Goal: Task Accomplishment & Management: Manage account settings

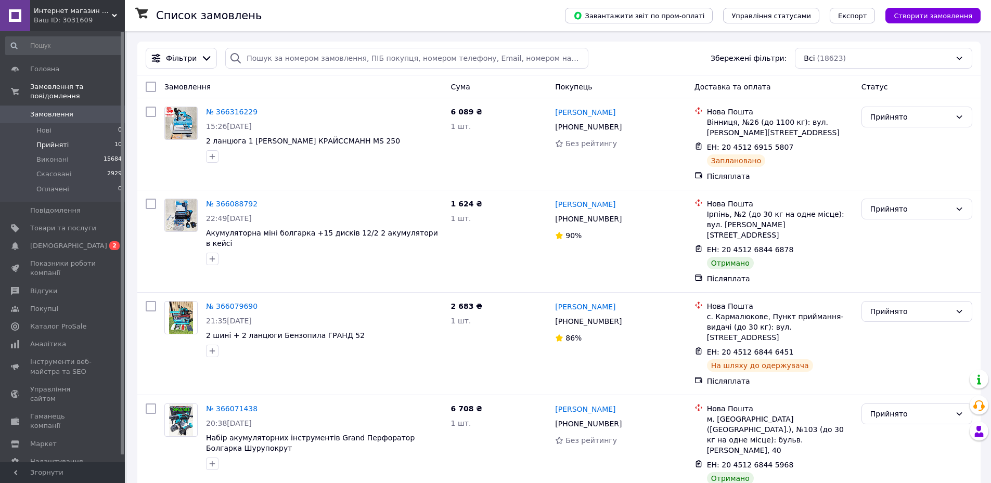
click at [72, 138] on li "Прийняті 10" at bounding box center [64, 145] width 128 height 15
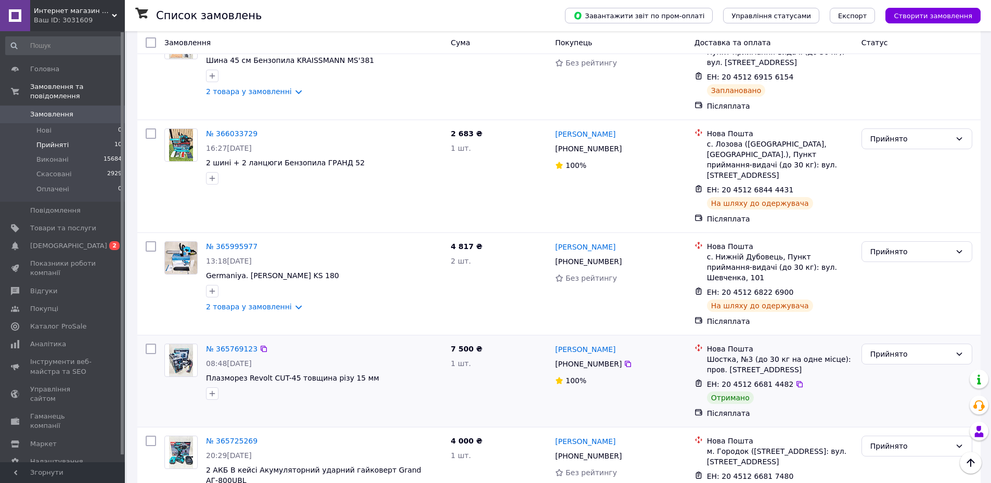
scroll to position [601, 0]
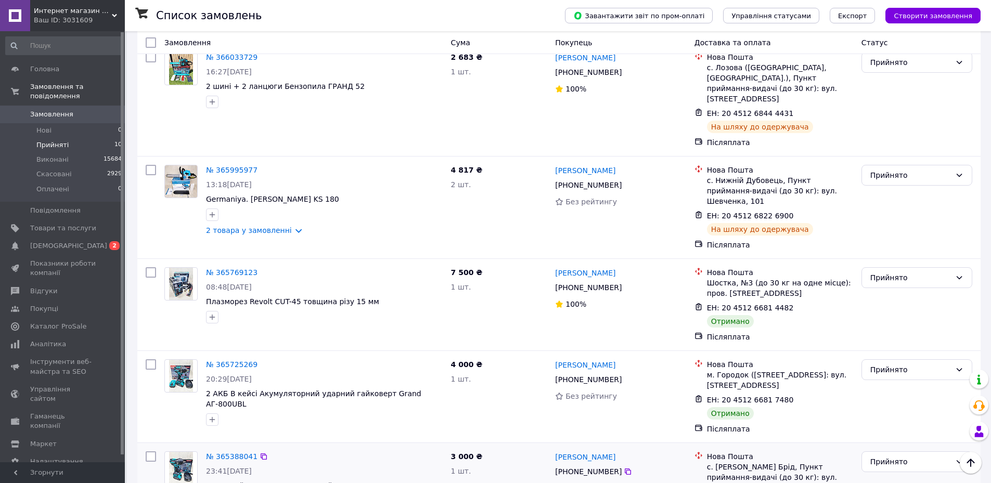
click at [150, 452] on input "checkbox" at bounding box center [151, 457] width 10 height 10
checkbox input "true"
click at [151, 360] on input "checkbox" at bounding box center [151, 365] width 10 height 10
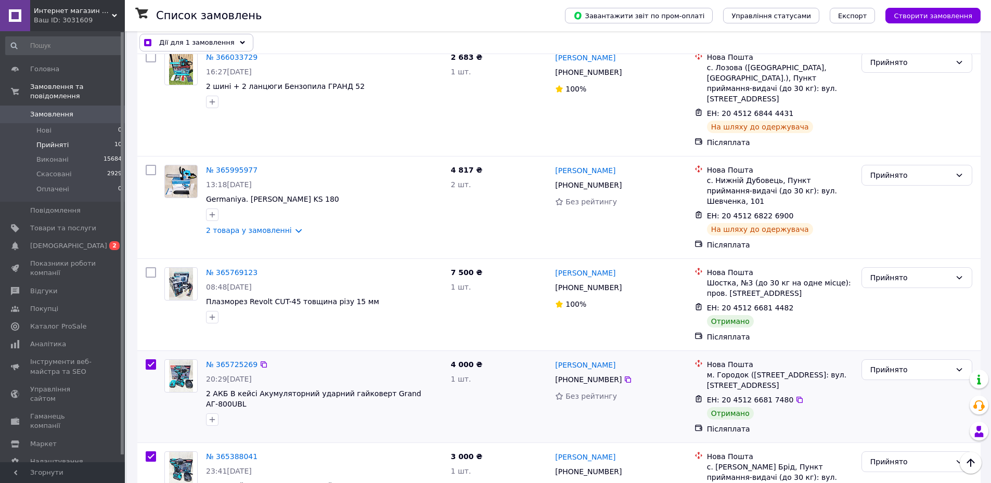
checkbox input "true"
click at [150, 267] on input "checkbox" at bounding box center [151, 272] width 10 height 10
checkbox input "true"
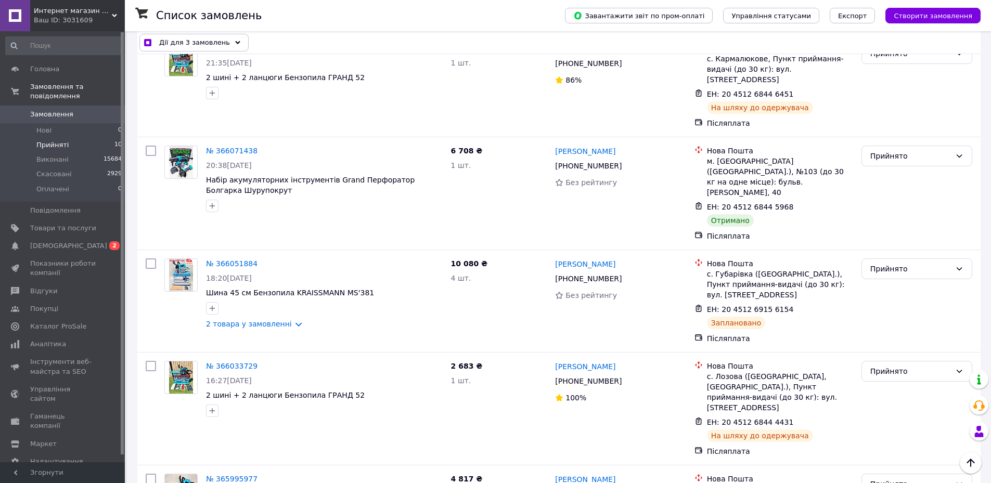
scroll to position [289, 0]
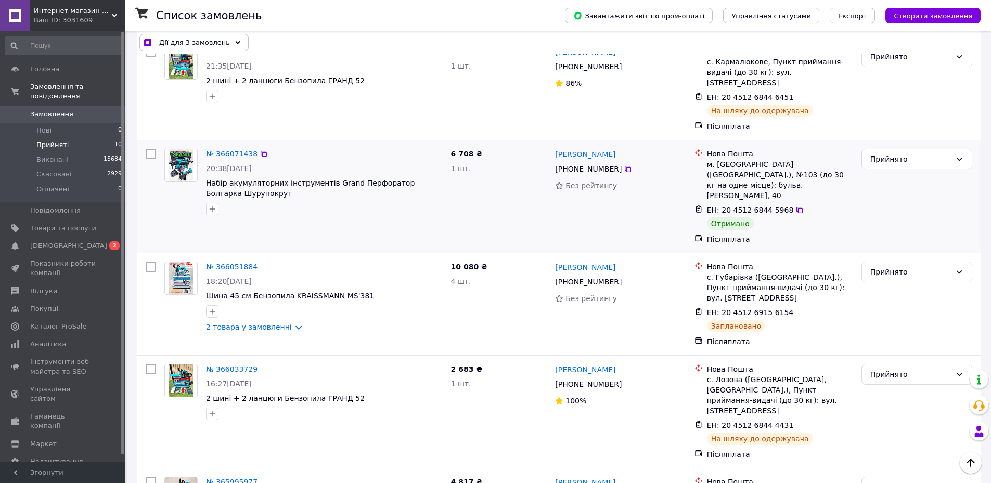
click at [149, 149] on input "checkbox" at bounding box center [151, 154] width 10 height 10
checkbox input "true"
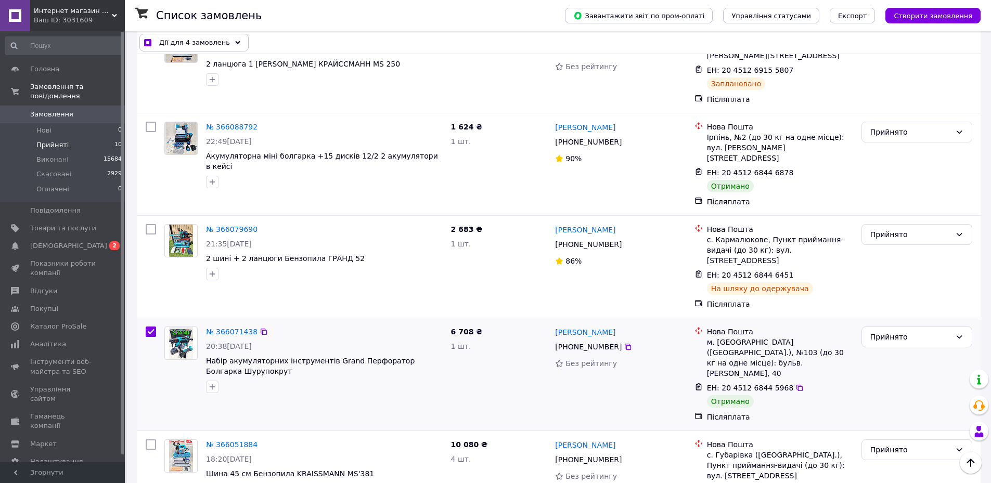
scroll to position [81, 0]
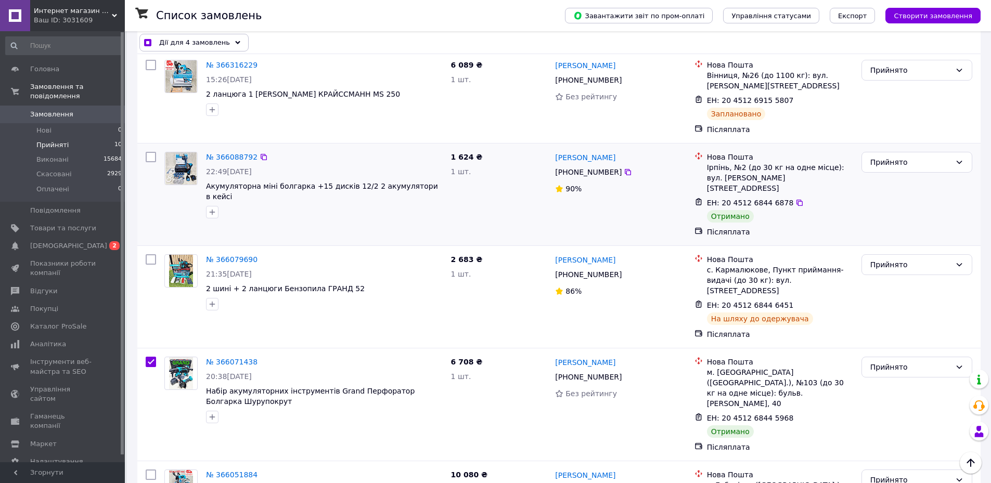
click at [151, 159] on input "checkbox" at bounding box center [151, 157] width 10 height 10
checkbox input "true"
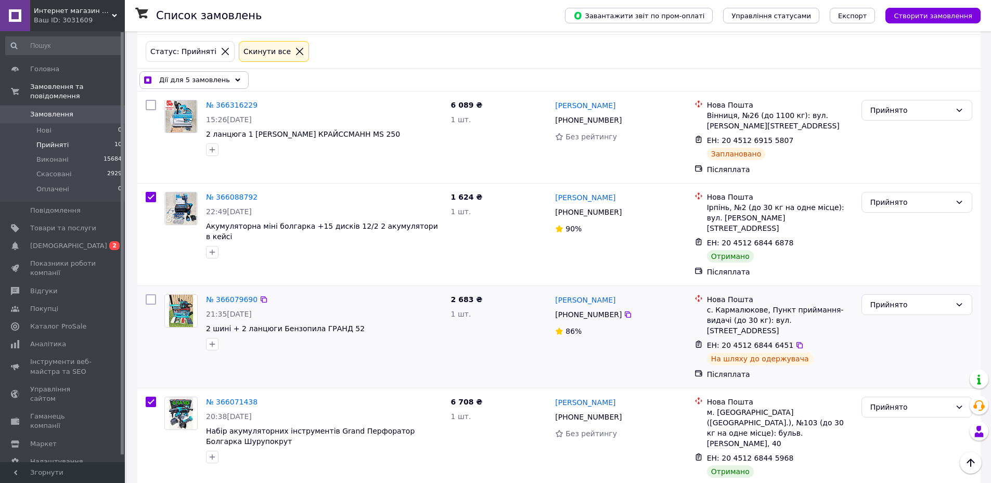
scroll to position [0, 0]
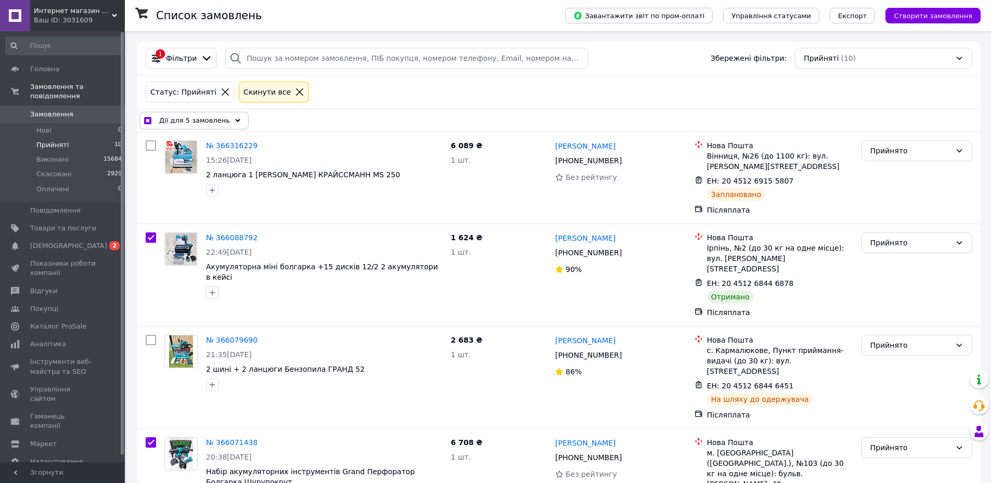
click at [206, 120] on span "Дії для 5 замовлень" at bounding box center [194, 121] width 71 height 10
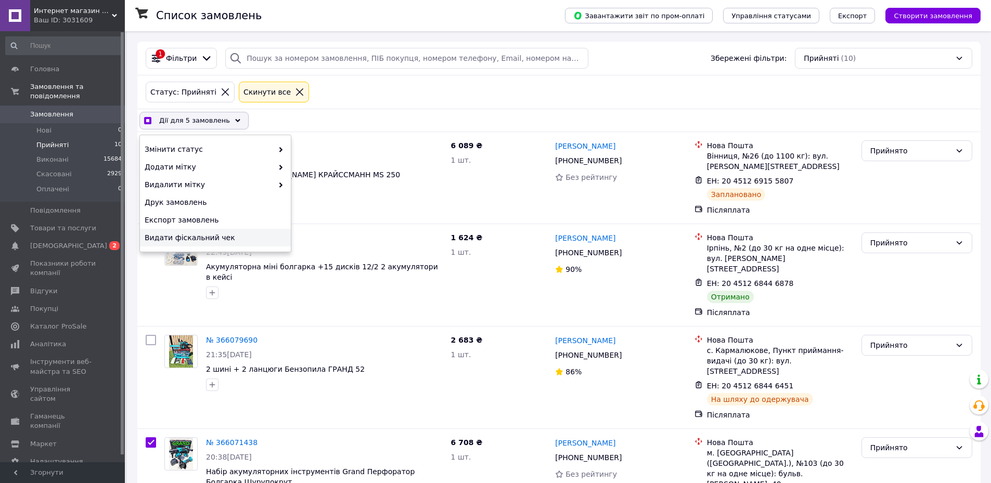
click at [190, 237] on span "Видати фіскальний чек" at bounding box center [214, 238] width 139 height 10
checkbox input "true"
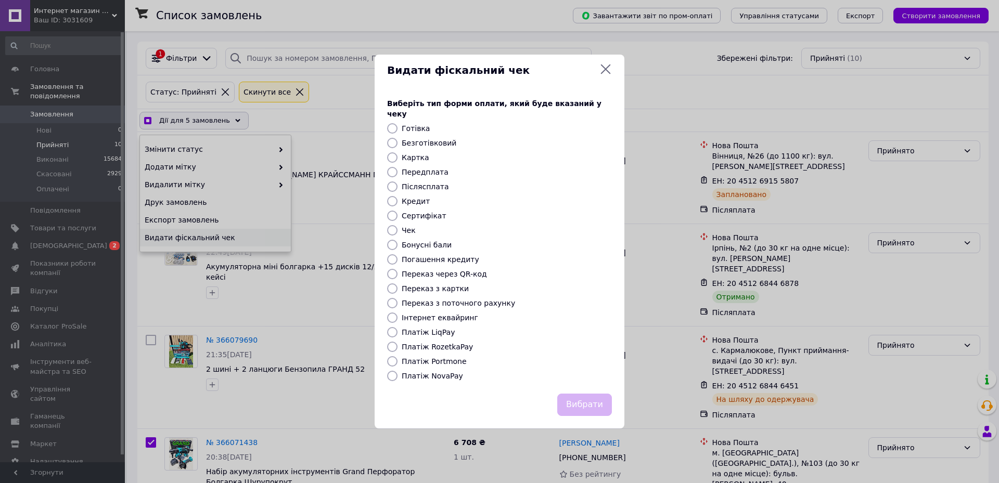
click at [394, 371] on input "Платіж NovaPay" at bounding box center [392, 376] width 10 height 10
radio input "true"
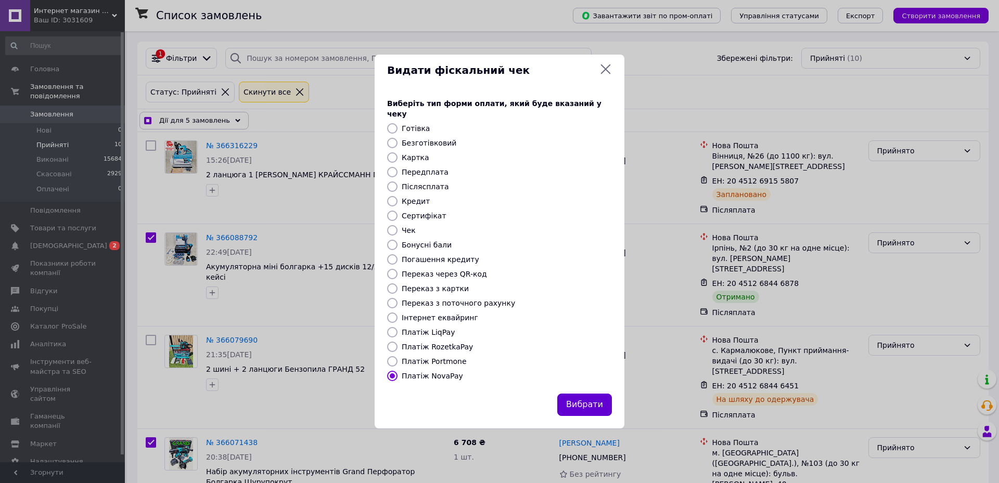
click at [576, 406] on button "Вибрати" at bounding box center [584, 405] width 55 height 22
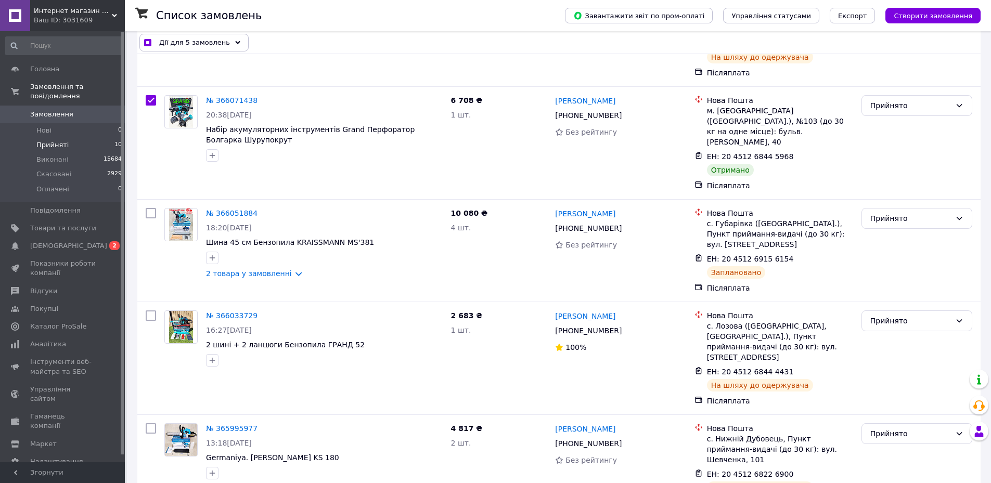
scroll to position [601, 0]
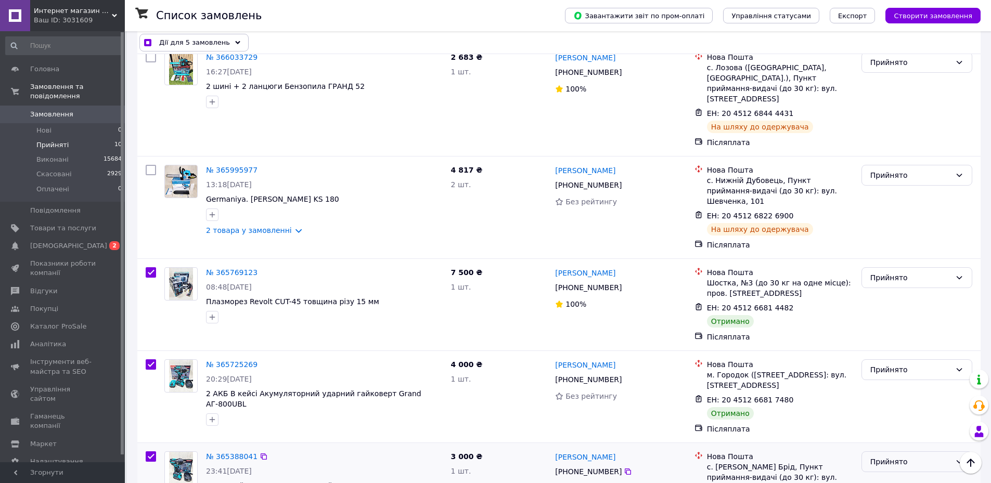
click at [899, 456] on div "Прийнято" at bounding box center [911, 461] width 81 height 11
checkbox input "true"
click at [904, 418] on li "Виконано" at bounding box center [917, 422] width 110 height 19
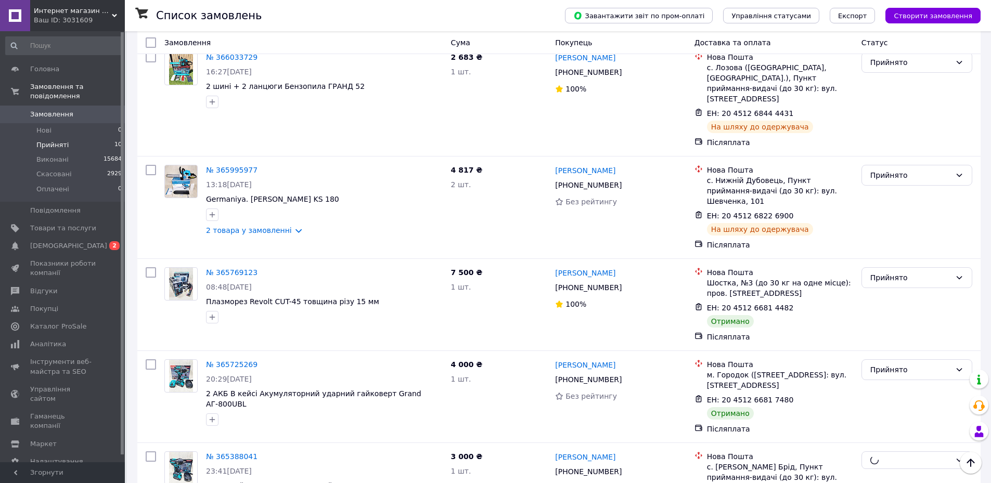
checkbox input "false"
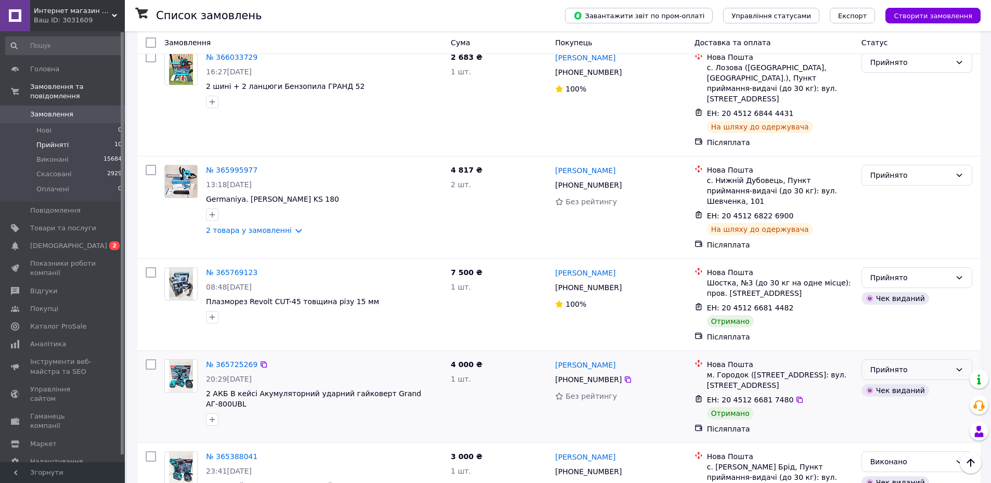
click at [905, 364] on div "Прийнято" at bounding box center [911, 369] width 81 height 11
click at [898, 325] on li "Виконано" at bounding box center [917, 330] width 110 height 19
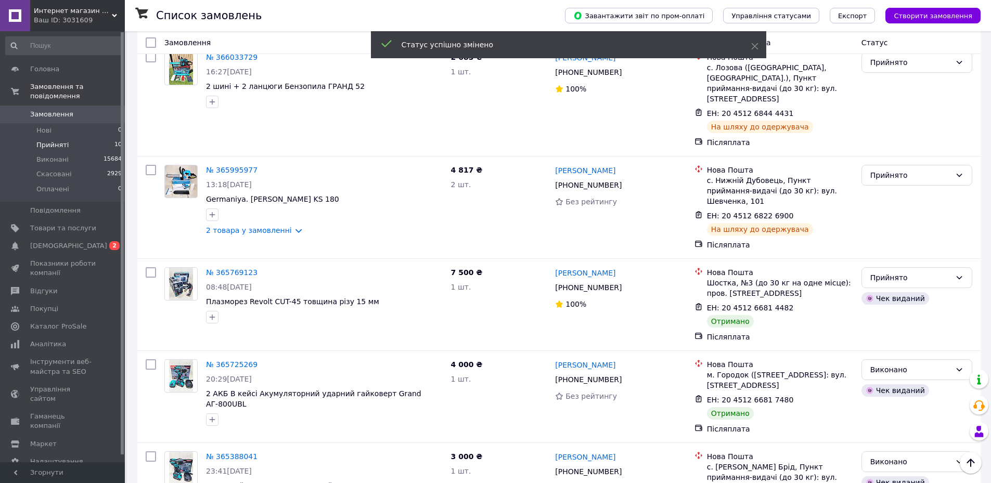
click at [905, 272] on div "Прийнято" at bounding box center [911, 277] width 81 height 11
click at [903, 235] on li "Виконано" at bounding box center [917, 238] width 110 height 19
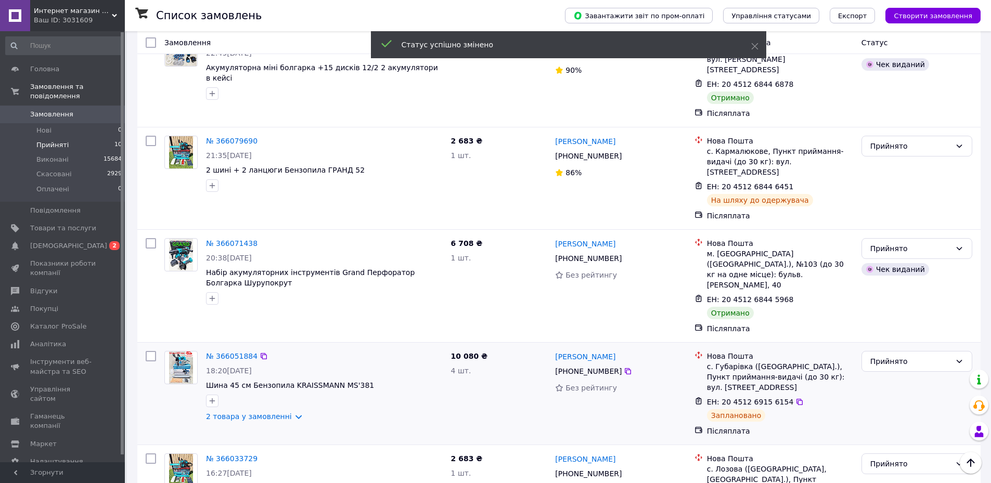
scroll to position [185, 0]
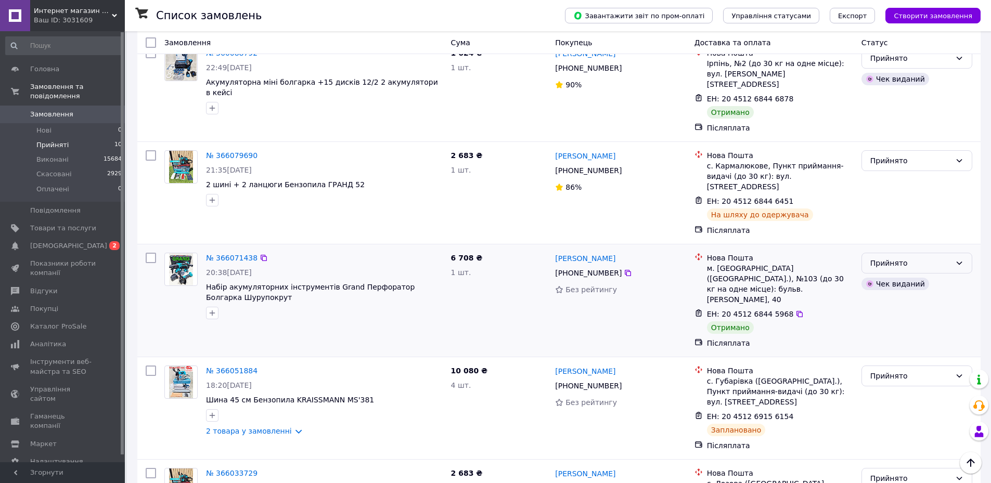
click at [903, 258] on div "Прийнято" at bounding box center [911, 263] width 81 height 11
click at [905, 264] on li "Виконано" at bounding box center [917, 265] width 110 height 19
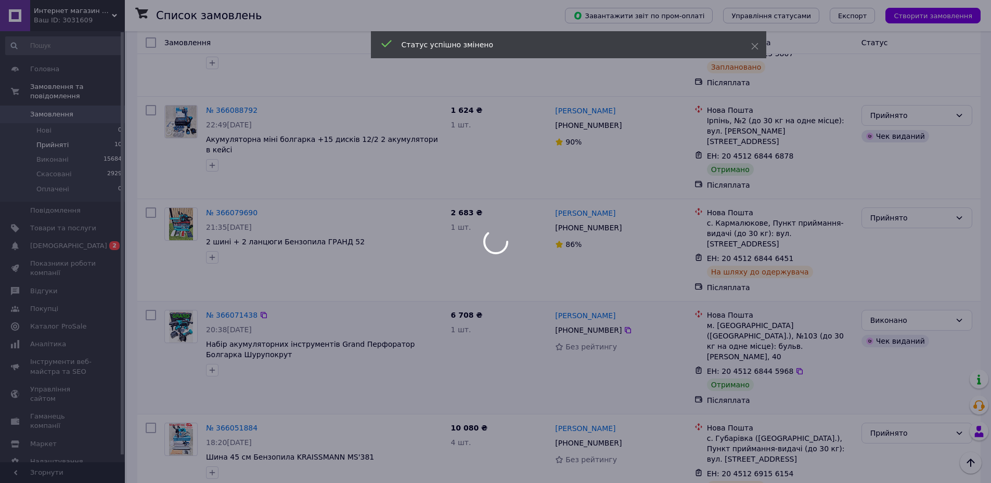
scroll to position [0, 0]
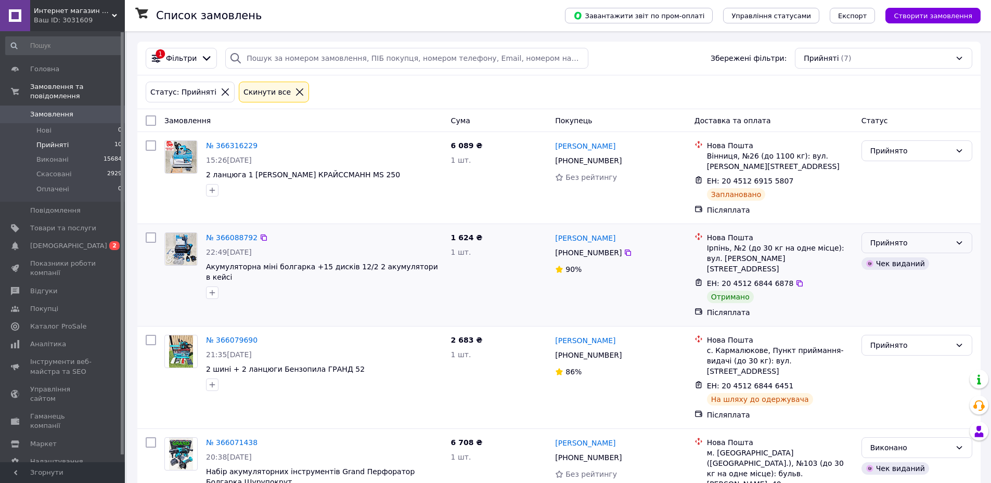
click at [896, 246] on div "Прийнято" at bounding box center [911, 242] width 81 height 11
click at [896, 260] on li "Виконано" at bounding box center [917, 266] width 110 height 19
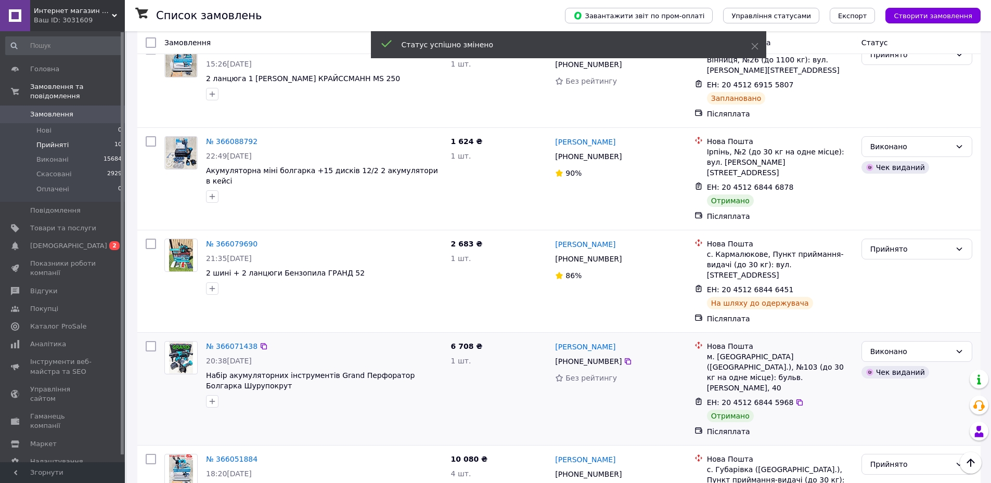
scroll to position [65, 0]
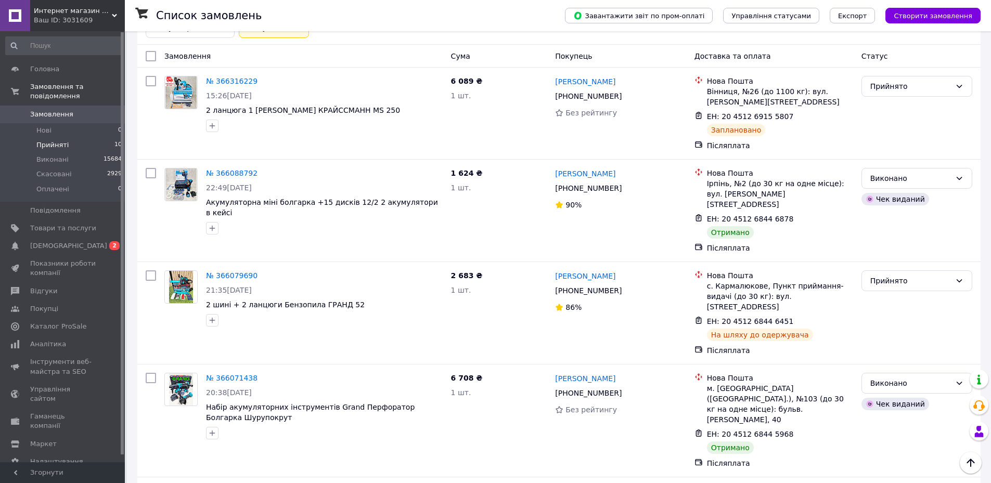
click at [88, 6] on span "Интернет магазин Сетевой" at bounding box center [73, 10] width 78 height 9
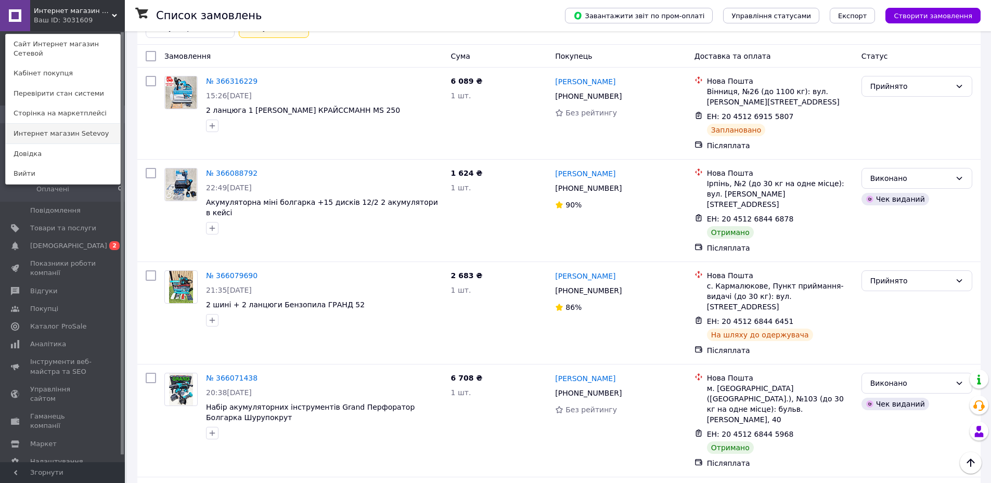
click at [106, 124] on link "Интернет магазин Setevoy" at bounding box center [63, 134] width 114 height 20
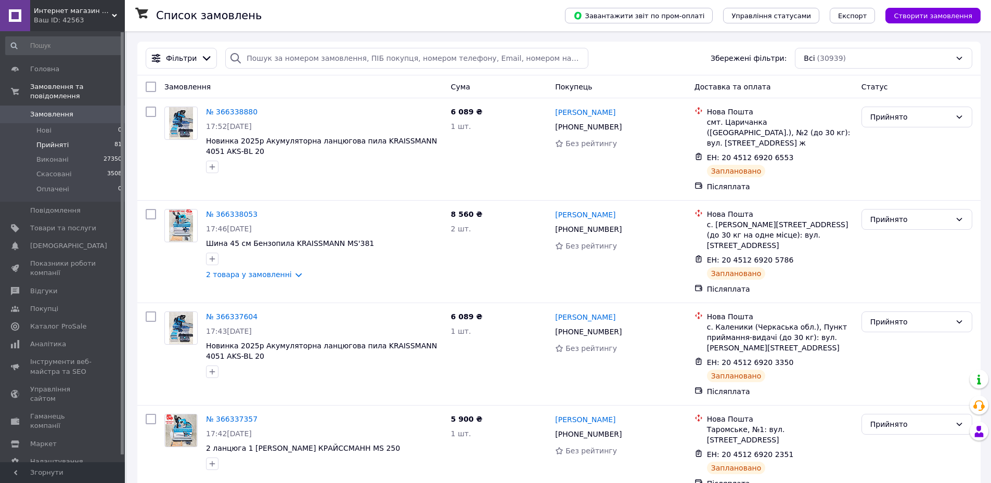
click at [48, 141] on span "Прийняті" at bounding box center [52, 145] width 32 height 9
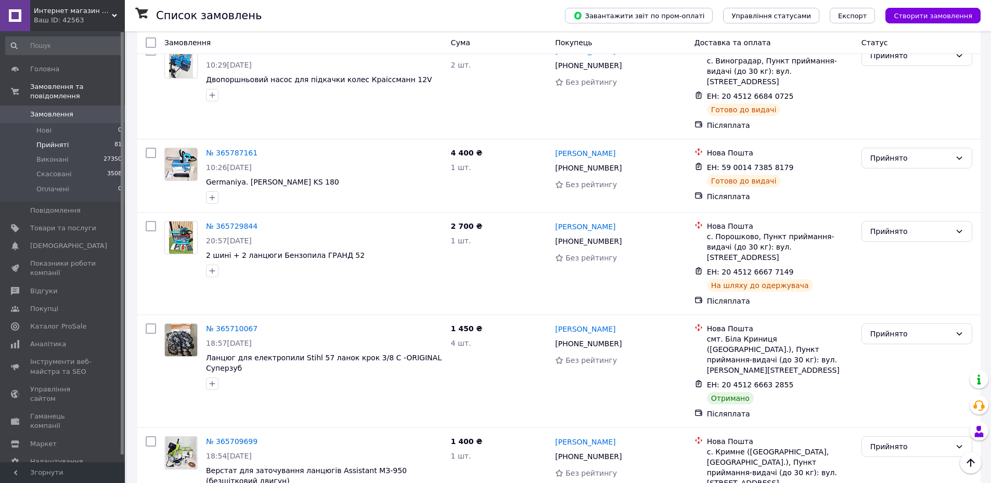
scroll to position [6026, 0]
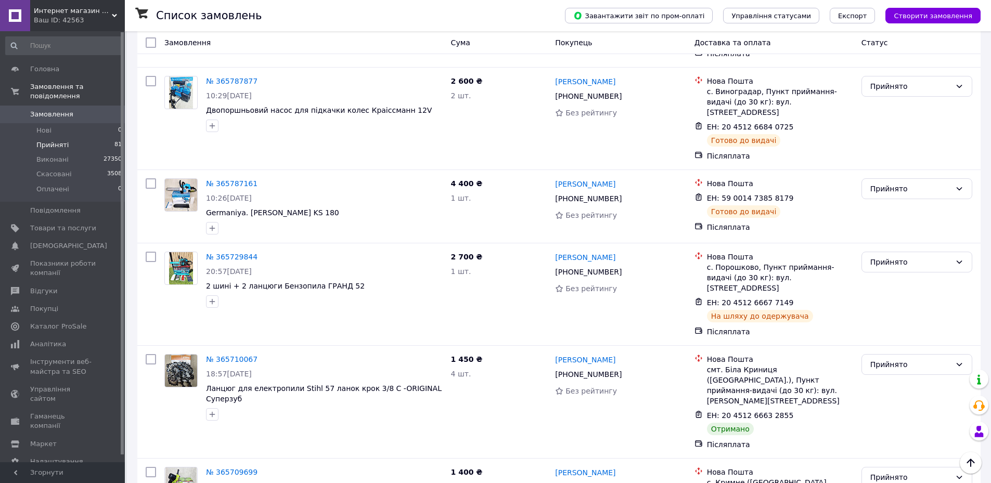
checkbox input "true"
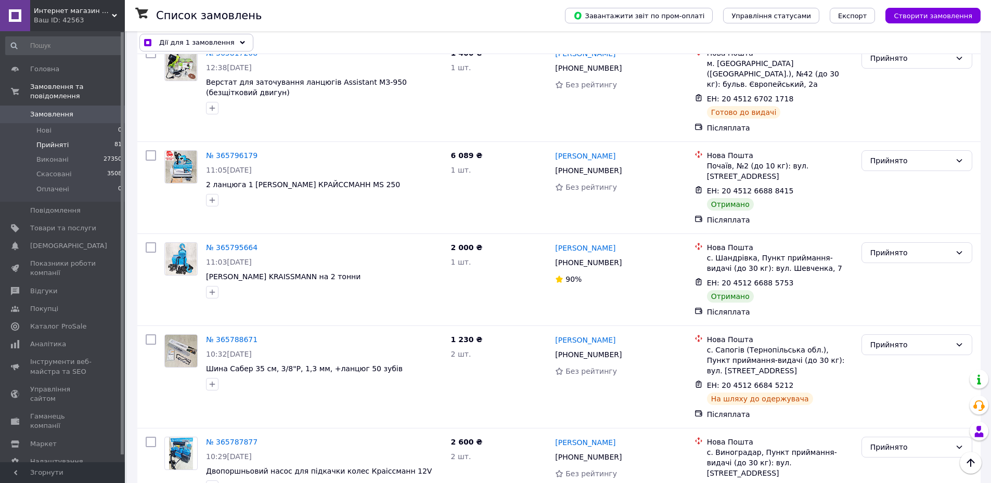
scroll to position [5661, 0]
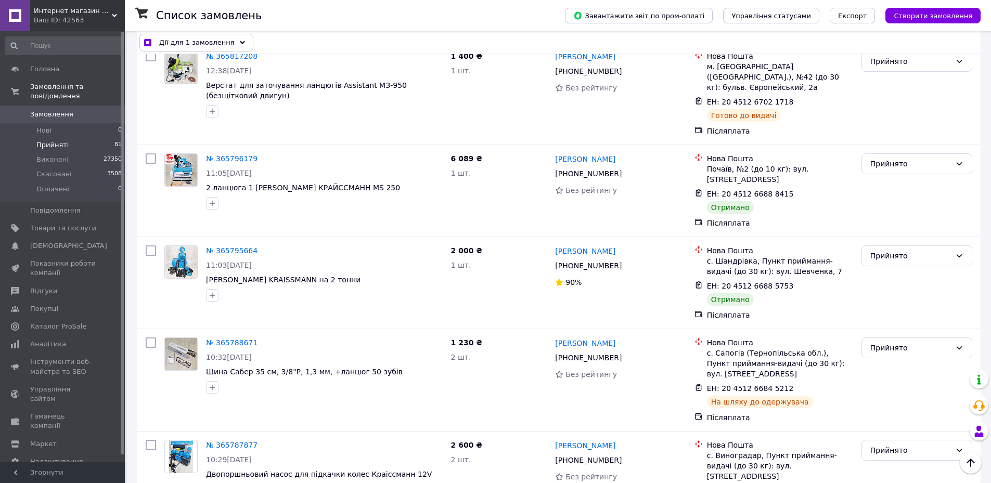
checkbox input "true"
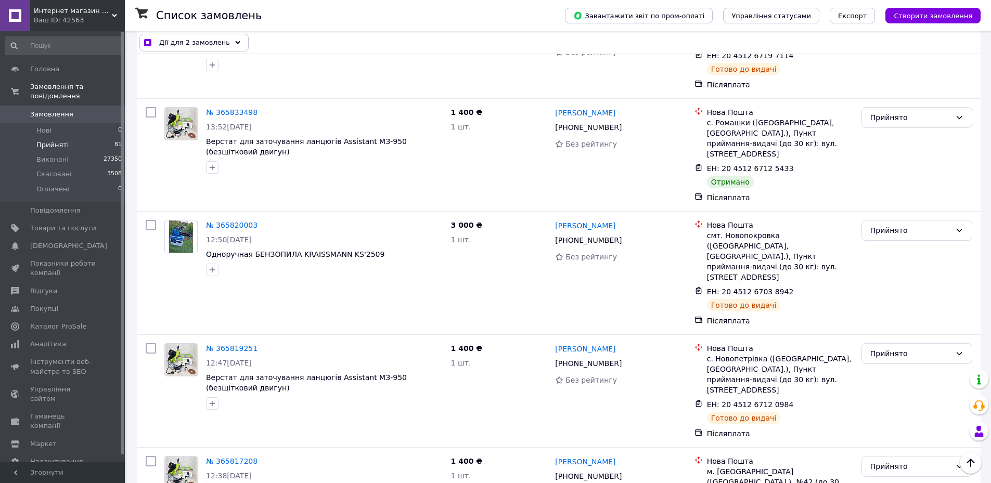
scroll to position [5245, 0]
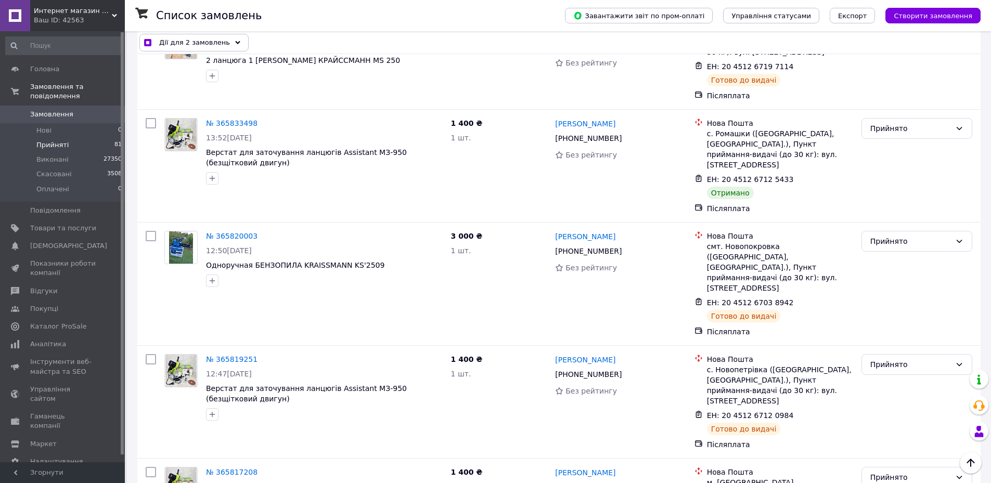
checkbox input "true"
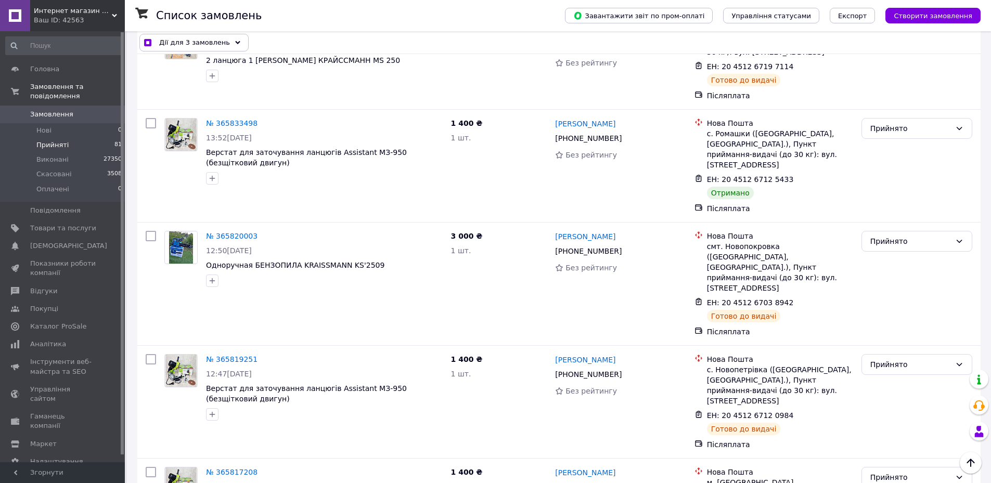
checkbox input "true"
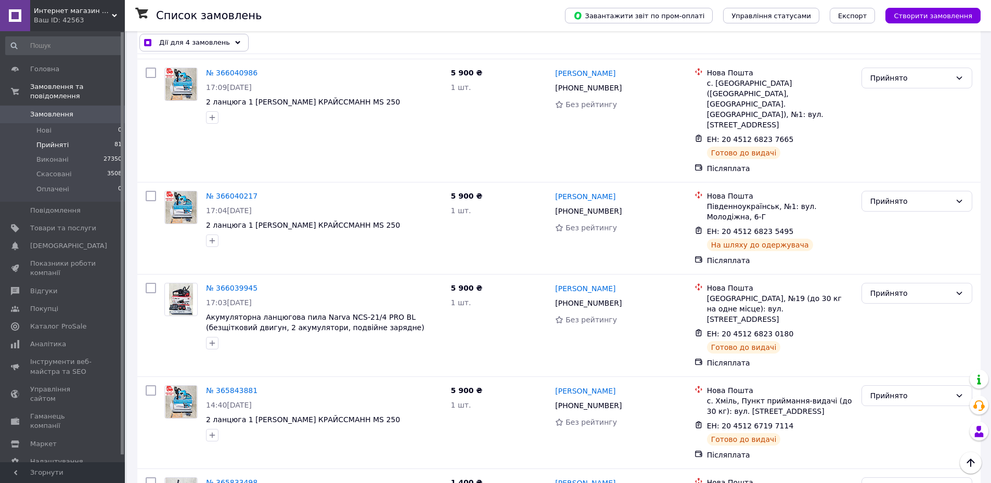
scroll to position [4829, 0]
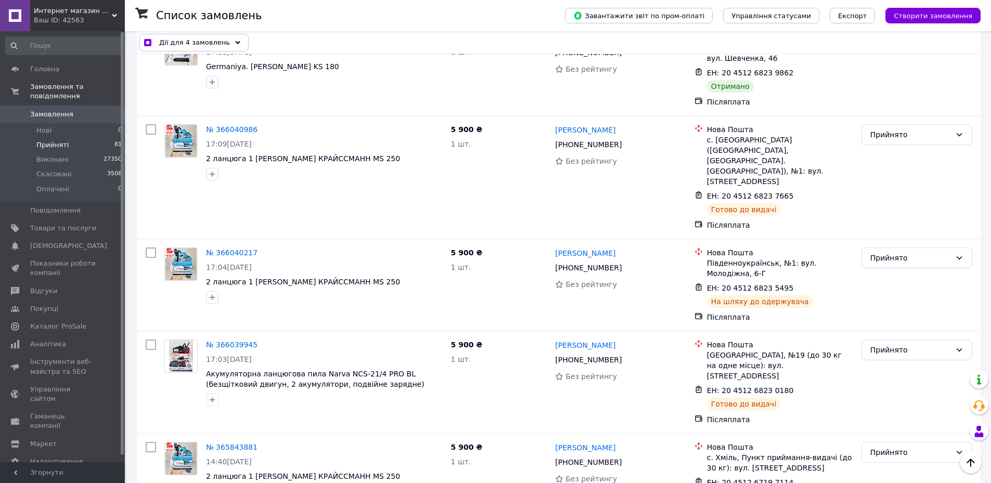
checkbox input "true"
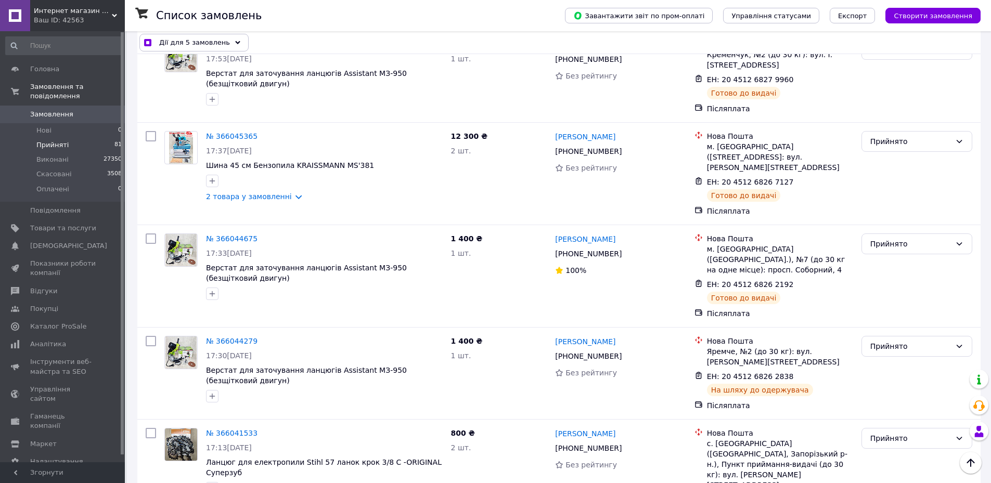
scroll to position [4308, 0]
checkbox input "true"
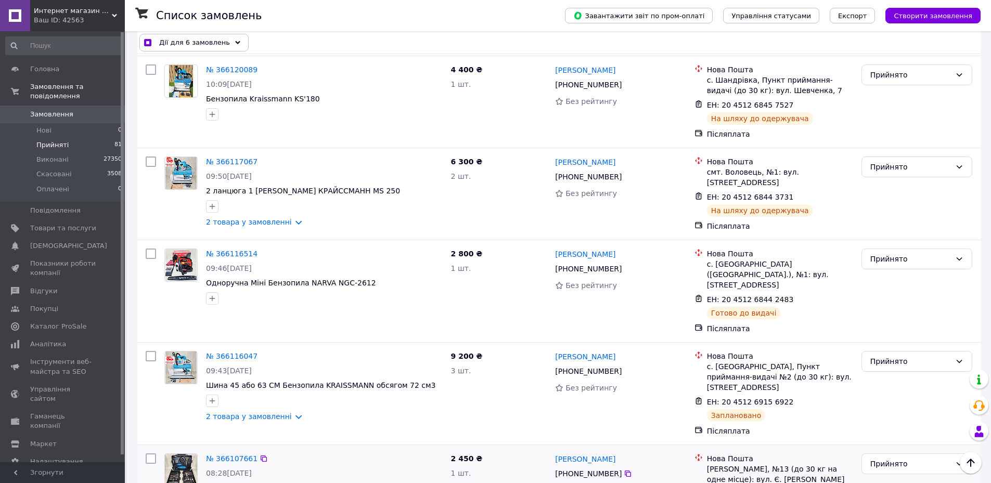
scroll to position [2175, 0]
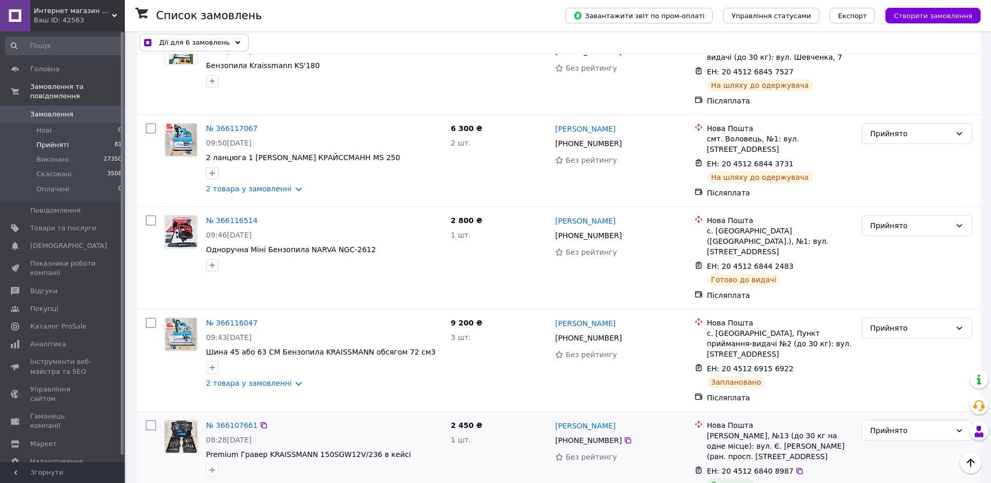
click at [150, 420] on input "checkbox" at bounding box center [151, 425] width 10 height 10
checkbox input "true"
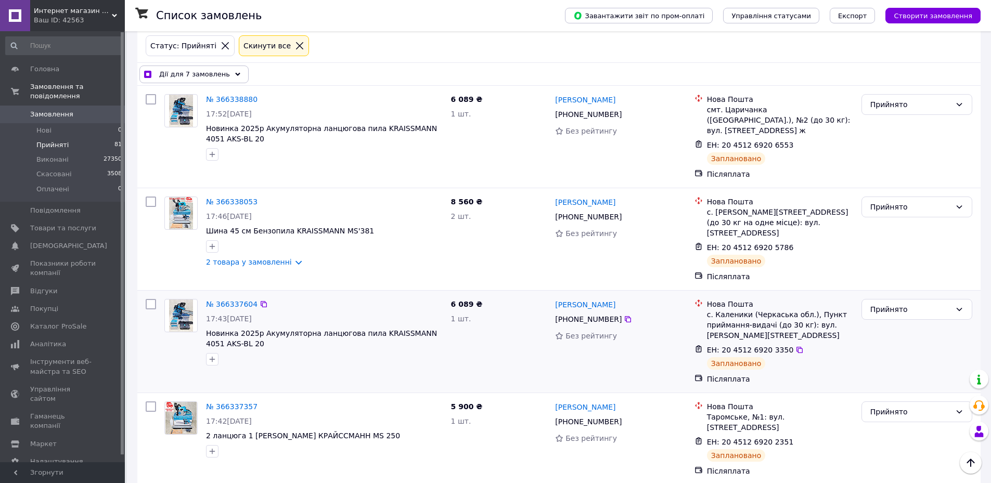
scroll to position [0, 0]
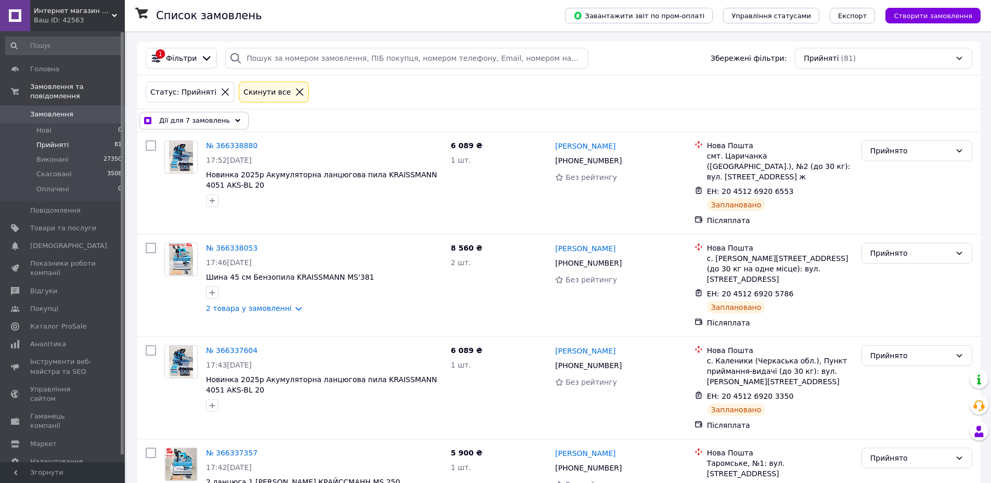
click at [199, 121] on span "Дії для 7 замовлень" at bounding box center [194, 121] width 71 height 10
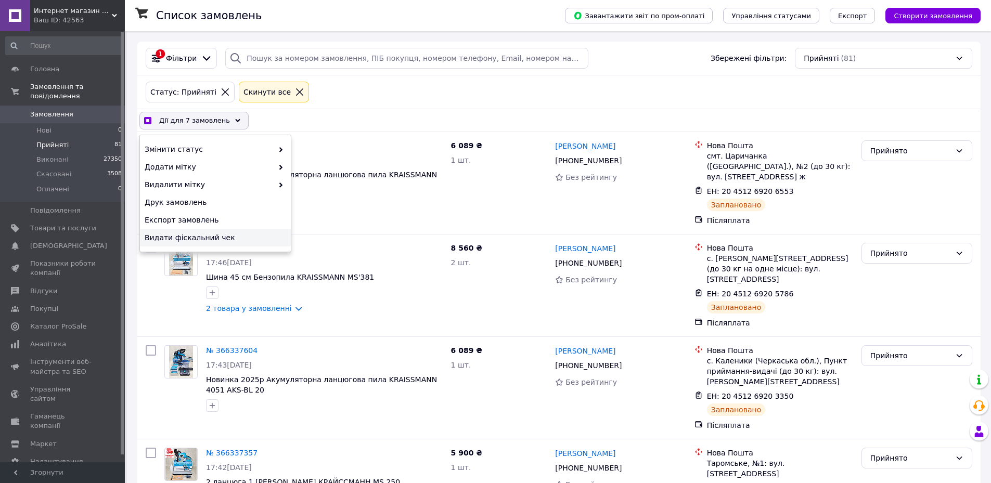
click at [174, 237] on span "Видати фіскальний чек" at bounding box center [214, 238] width 139 height 10
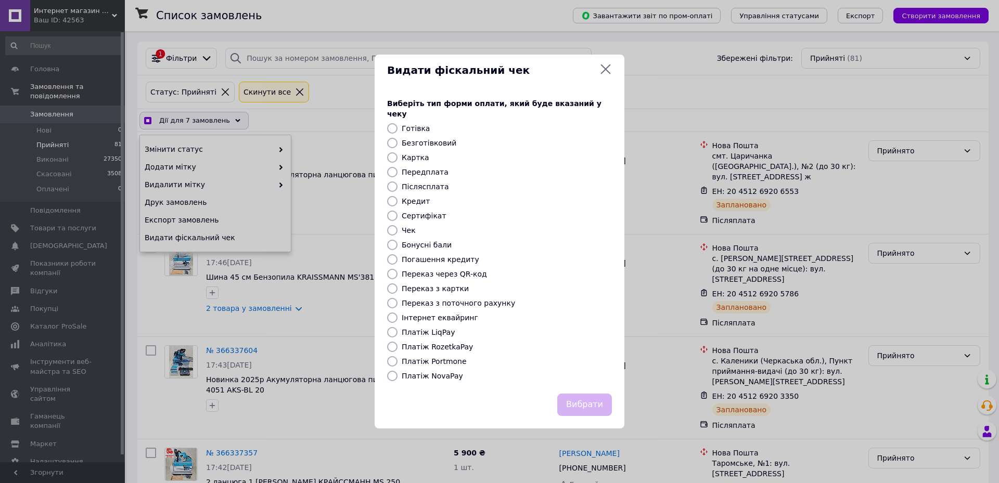
click at [386, 372] on div at bounding box center [392, 376] width 15 height 10
checkbox input "true"
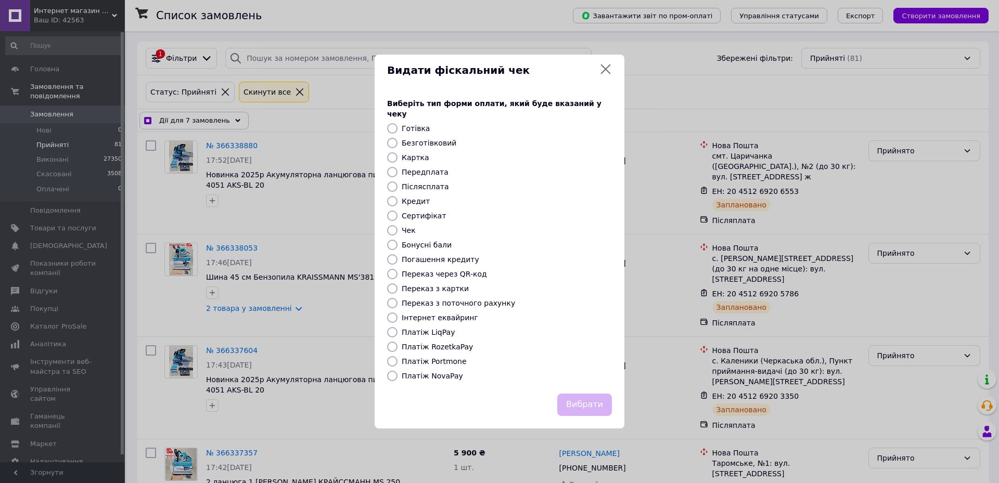
click at [393, 371] on input "Платіж NovaPay" at bounding box center [392, 376] width 10 height 10
radio input "true"
click at [592, 401] on button "Вибрати" at bounding box center [584, 405] width 55 height 22
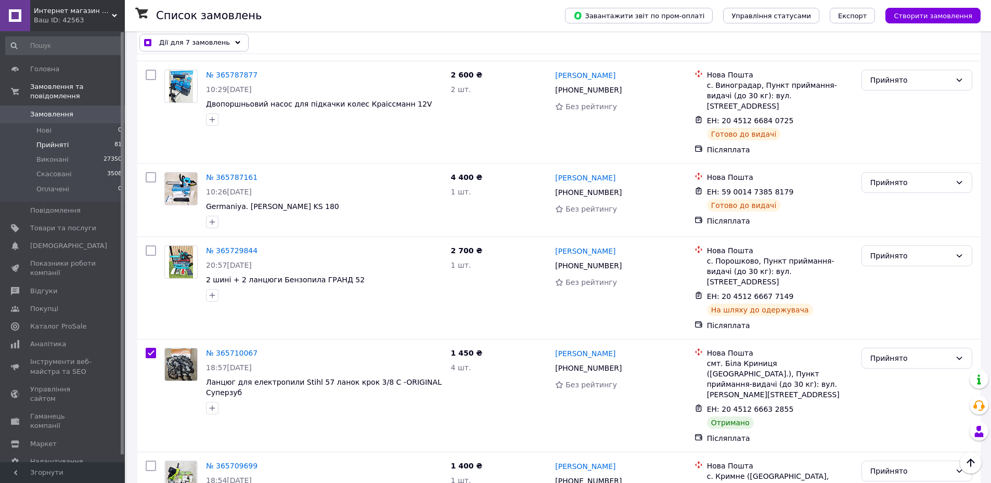
scroll to position [6026, 0]
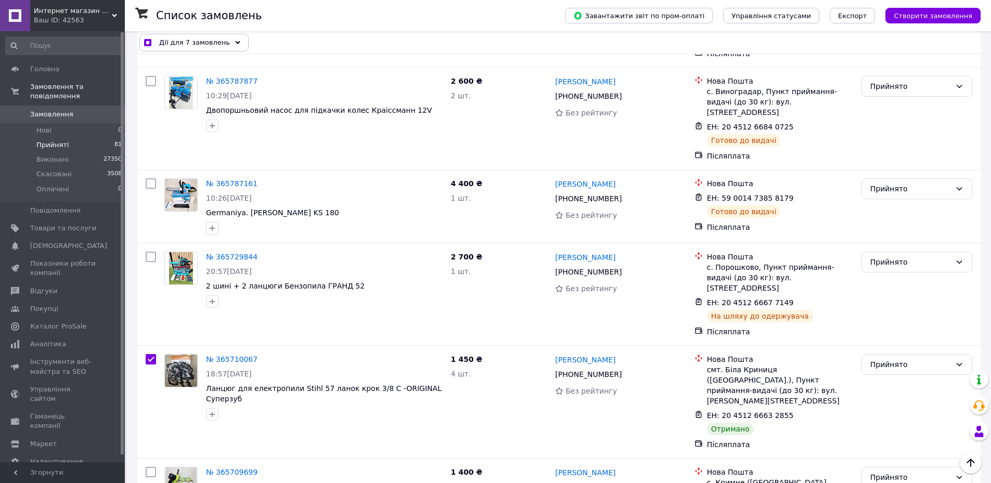
checkbox input "true"
click at [884, 241] on li "Виконано" at bounding box center [917, 240] width 110 height 19
checkbox input "false"
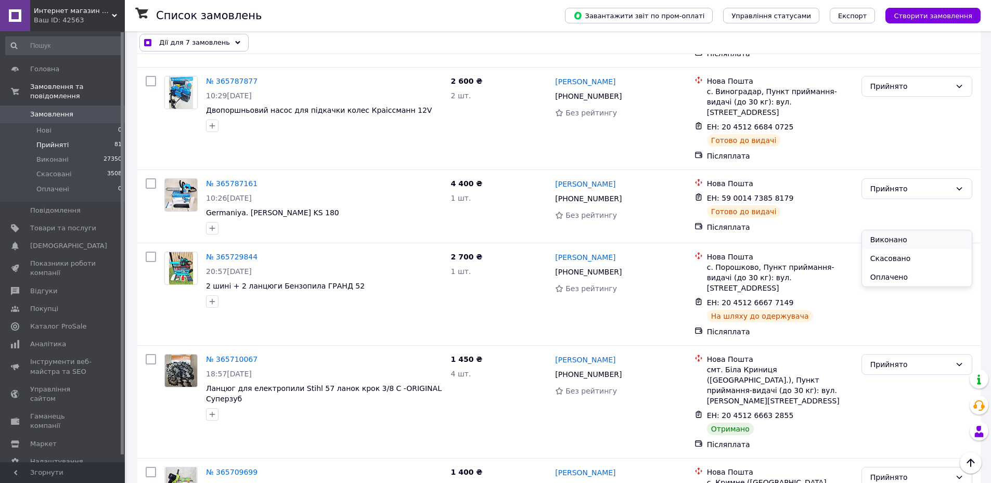
checkbox input "false"
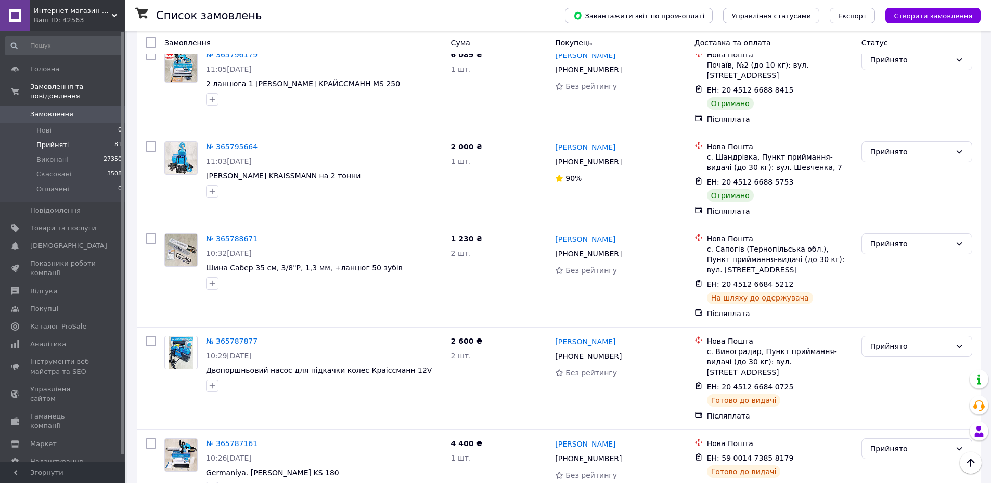
scroll to position [5713, 0]
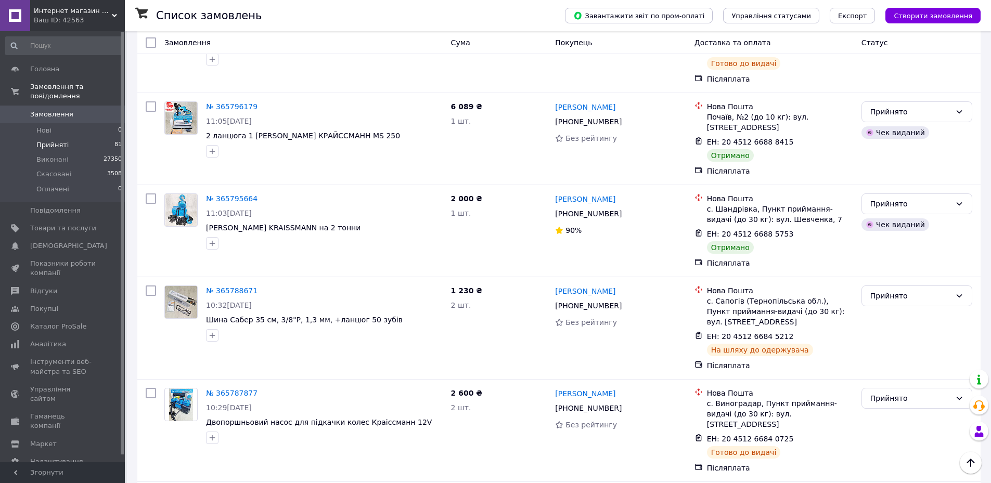
click at [920, 266] on li "Виконано" at bounding box center [917, 263] width 110 height 19
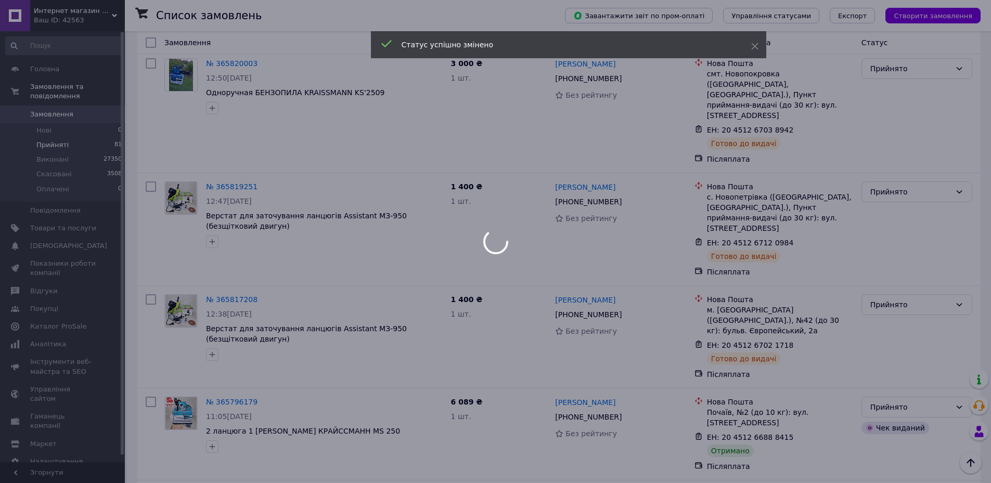
scroll to position [5401, 0]
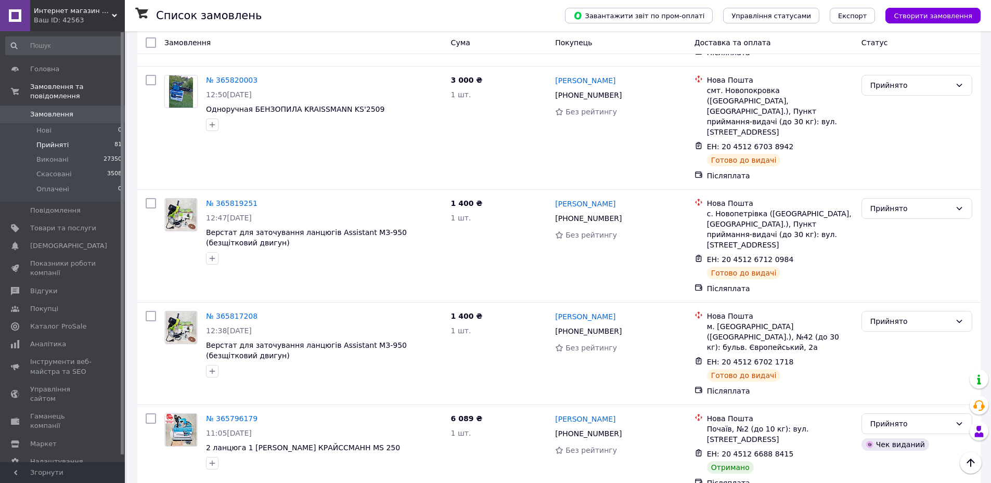
click at [896, 124] on li "Виконано" at bounding box center [917, 123] width 110 height 19
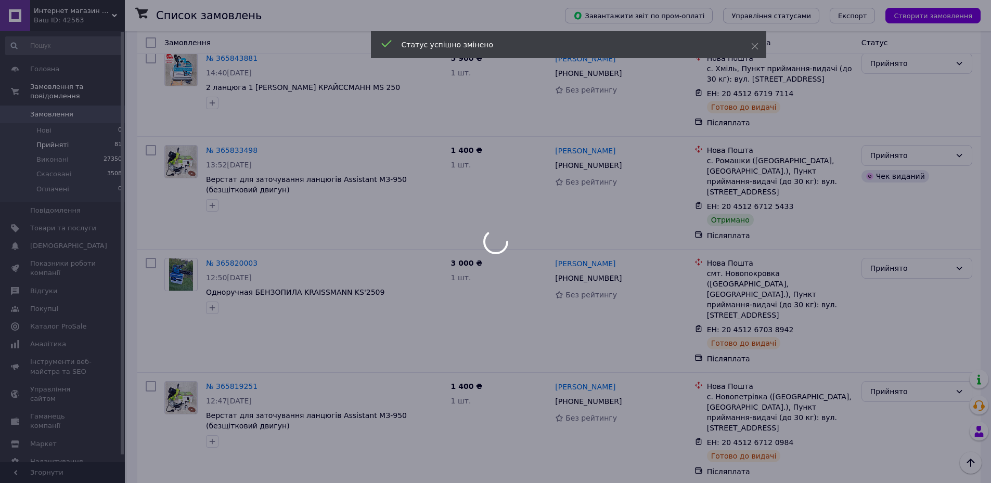
scroll to position [5193, 0]
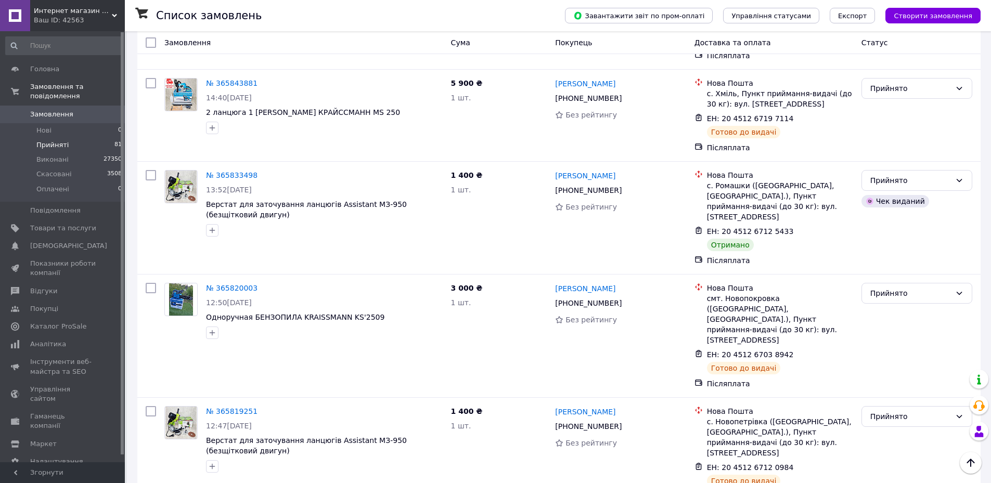
click at [883, 249] on li "Виконано" at bounding box center [917, 249] width 110 height 19
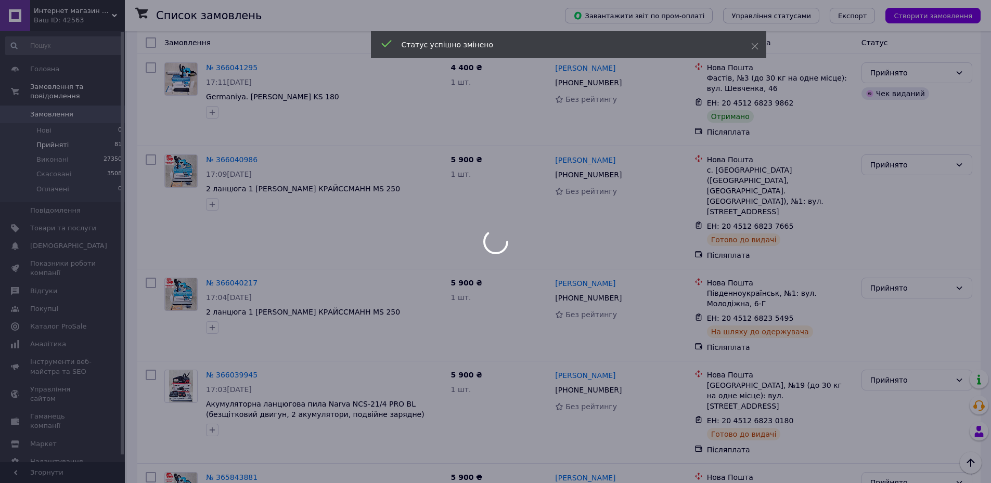
scroll to position [4777, 0]
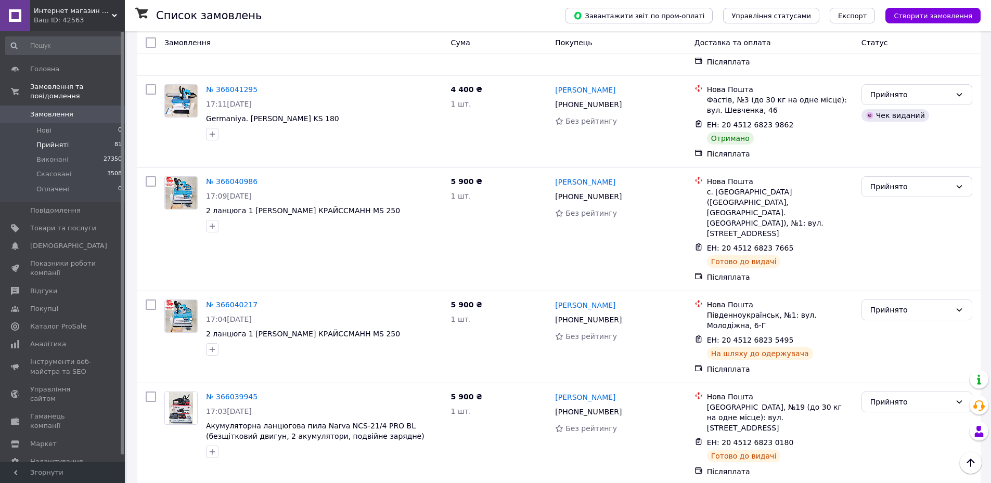
drag, startPoint x: 893, startPoint y: 228, endPoint x: 893, endPoint y: 243, distance: 14.1
click at [895, 255] on li "Виконано" at bounding box center [917, 256] width 110 height 19
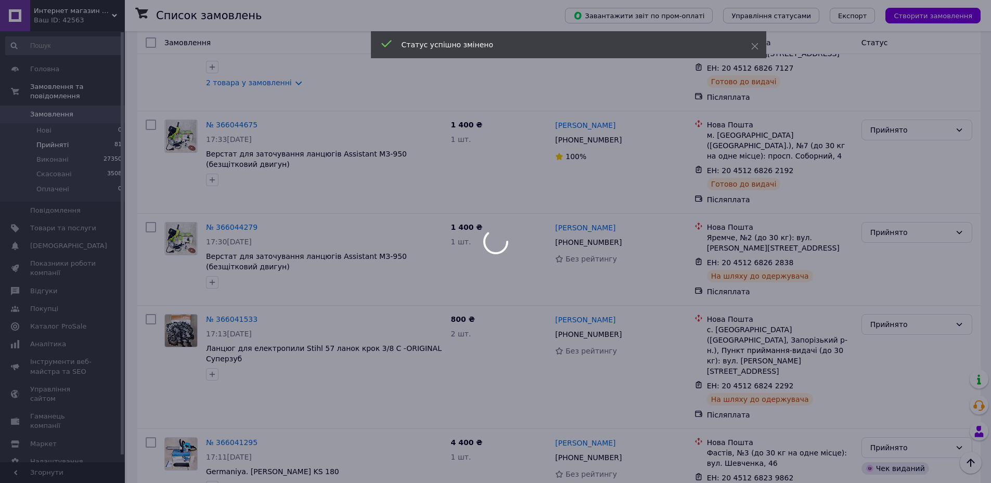
scroll to position [4308, 0]
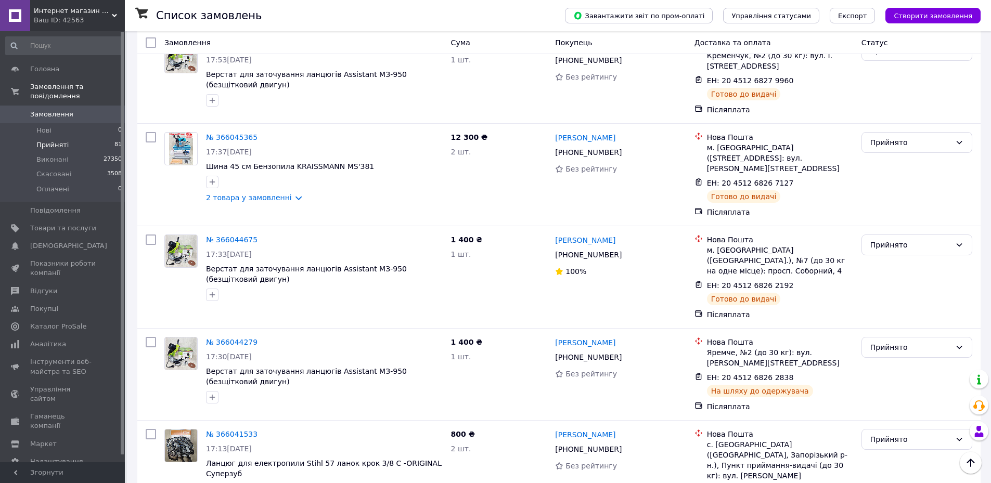
click at [895, 256] on li "Виконано" at bounding box center [917, 253] width 110 height 19
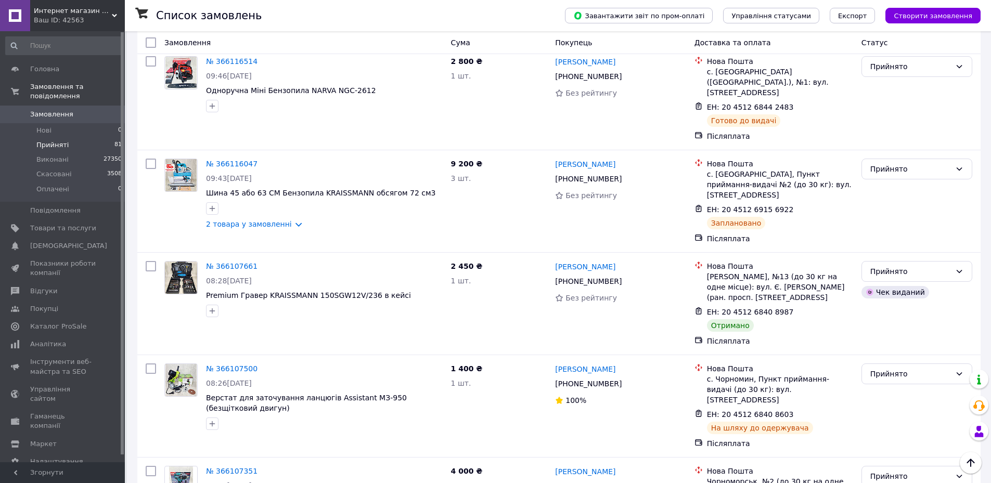
scroll to position [2279, 0]
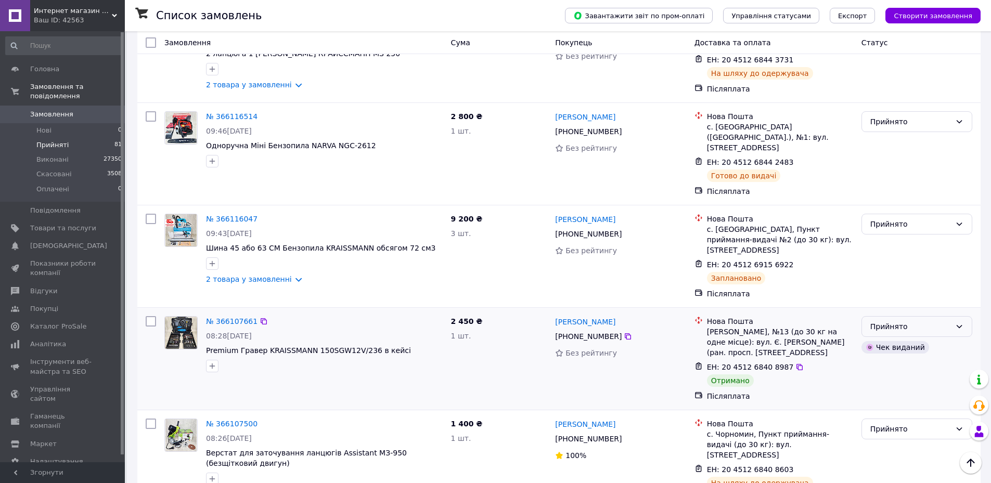
click at [902, 321] on div "Прийнято" at bounding box center [911, 326] width 81 height 11
click at [903, 184] on li "Виконано" at bounding box center [917, 181] width 110 height 19
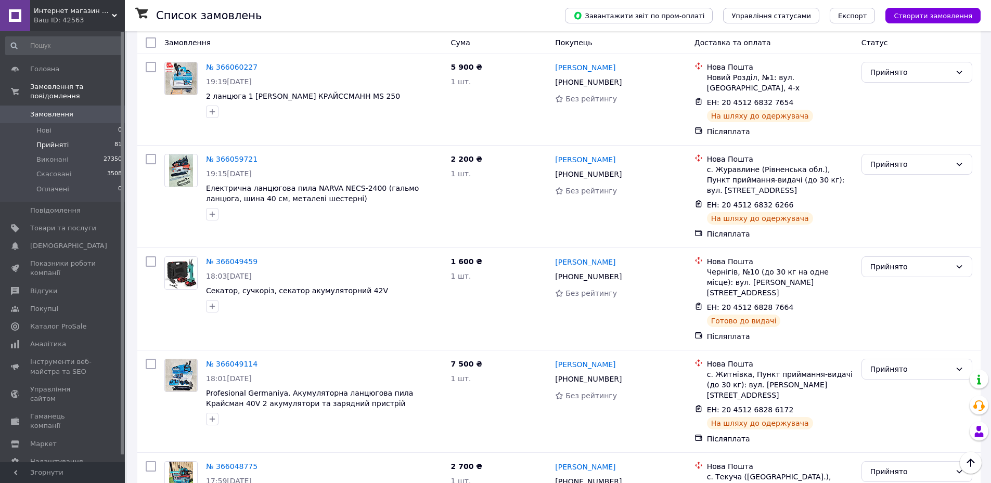
scroll to position [3684, 0]
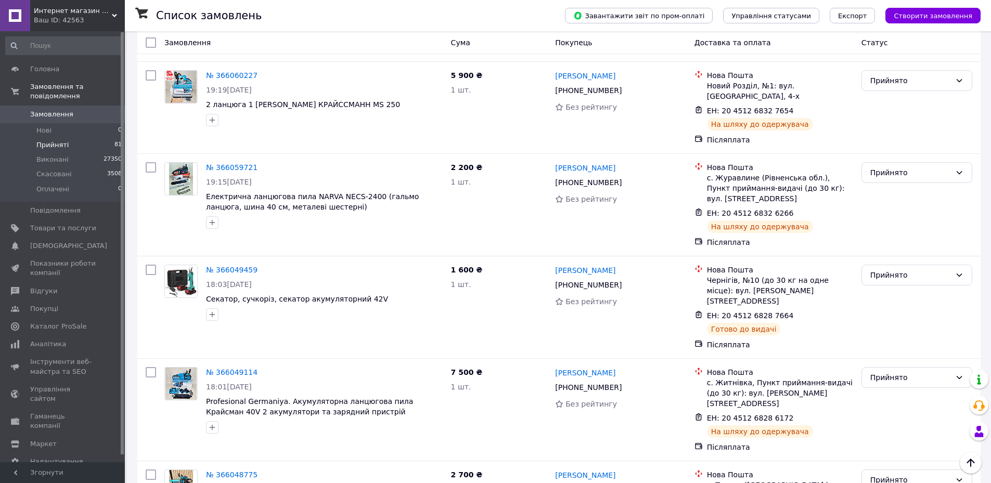
click at [99, 10] on span "Интернет магазин Setevoy" at bounding box center [73, 10] width 78 height 9
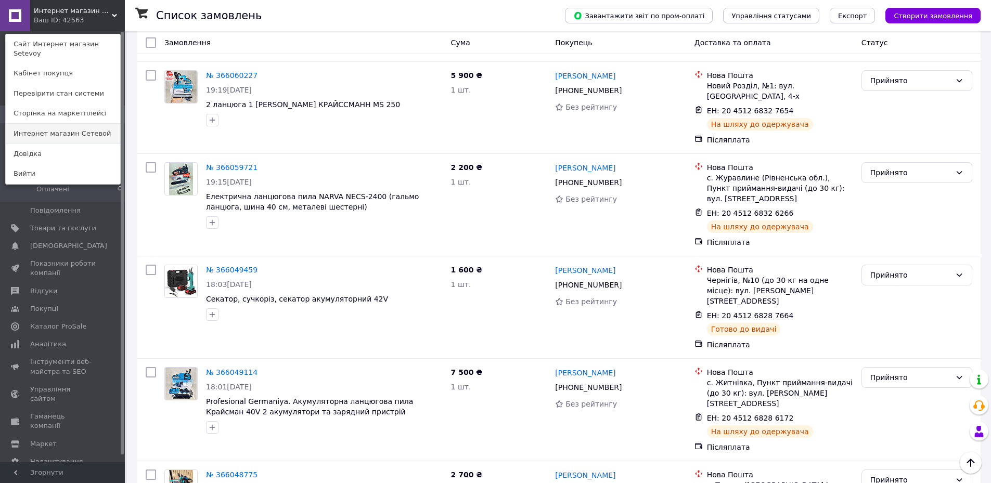
click at [95, 124] on link "Интернет магазин Сетевой" at bounding box center [63, 134] width 114 height 20
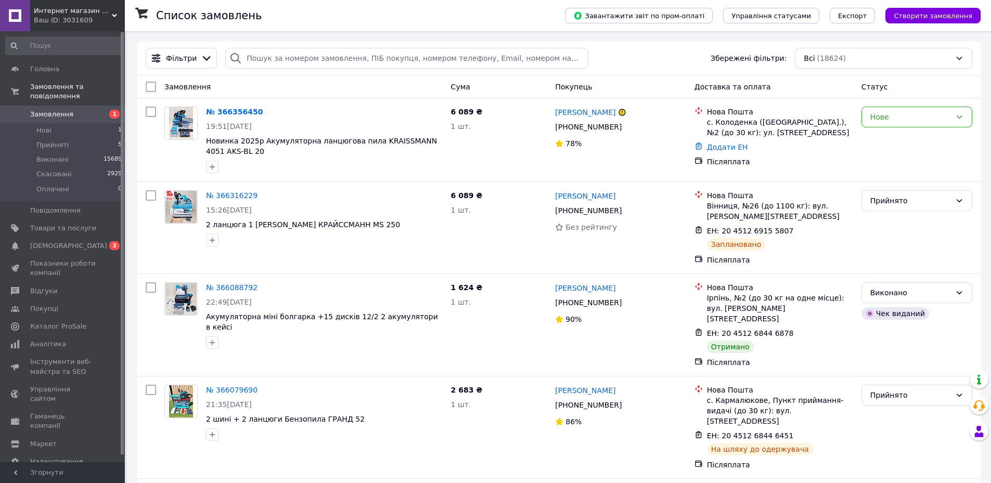
click at [598, 115] on link "Василь Радченко" at bounding box center [585, 112] width 60 height 10
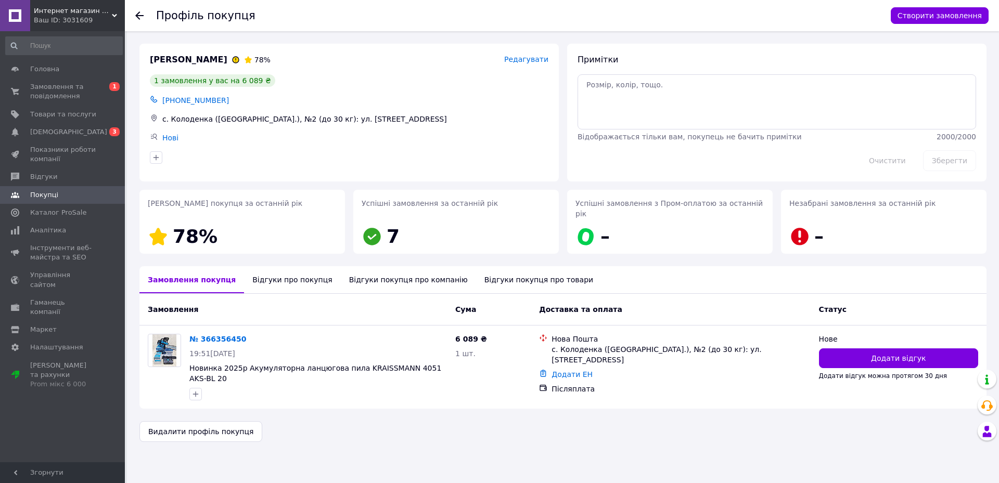
click at [266, 271] on div "Відгуки про покупця" at bounding box center [292, 279] width 96 height 27
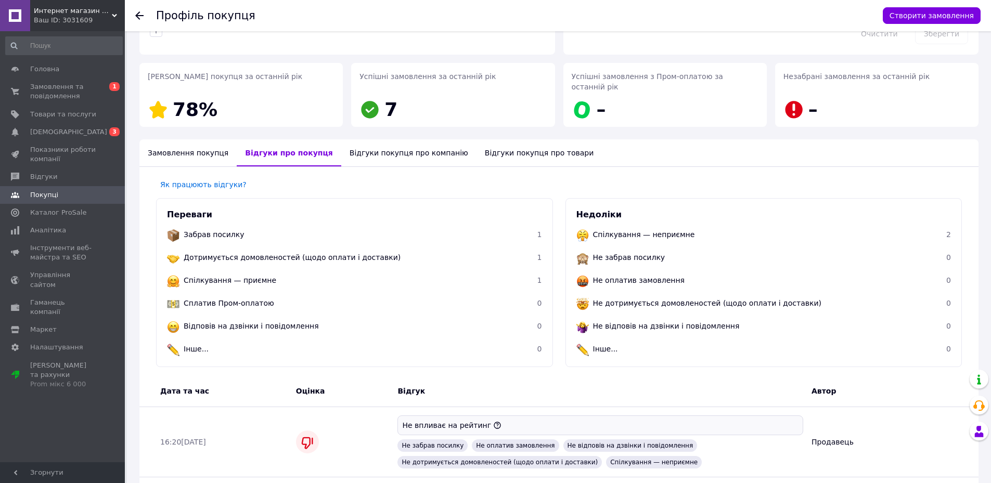
scroll to position [101, 0]
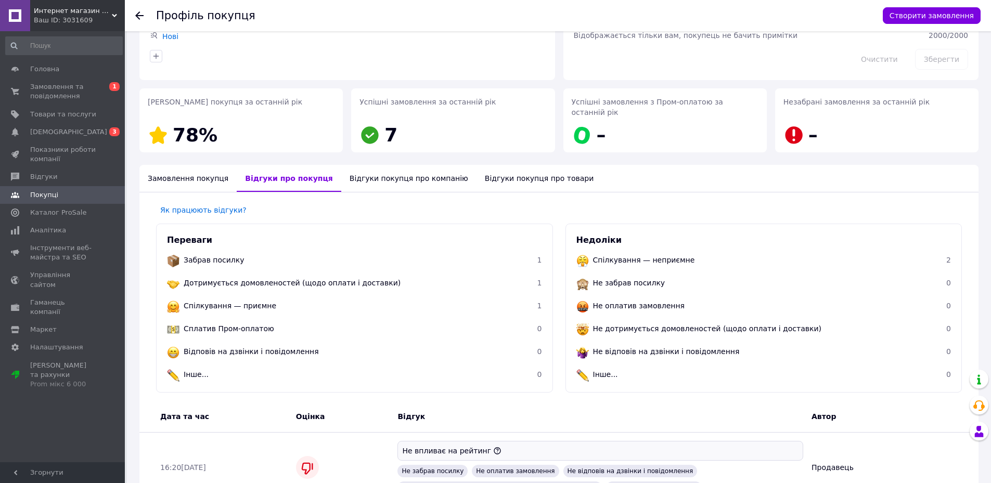
click at [518, 167] on div "Відгуки покупця про товари" at bounding box center [539, 178] width 125 height 27
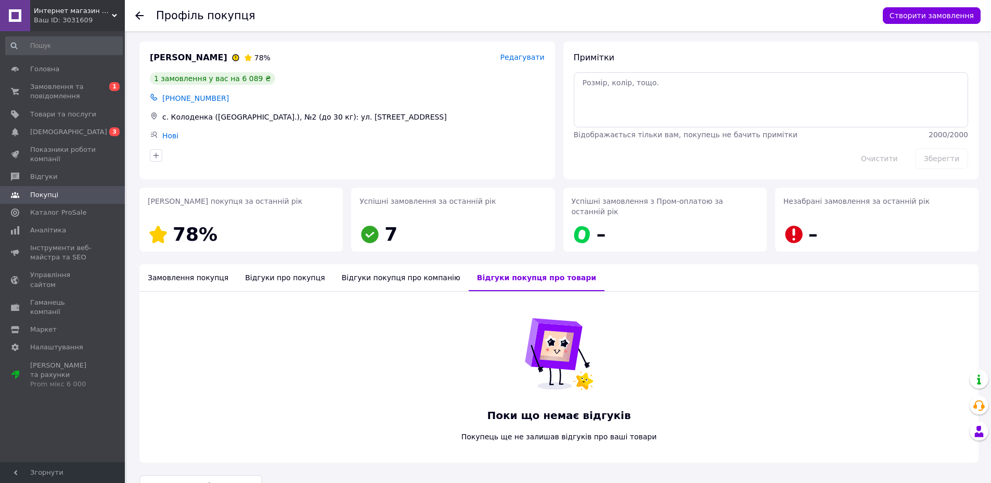
scroll to position [17, 0]
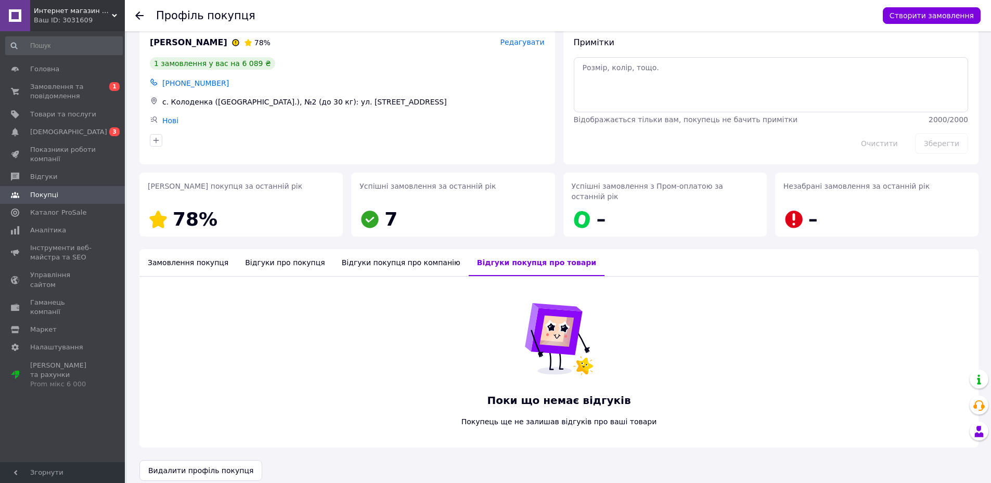
click at [395, 259] on div "Відгуки покупця про компанію" at bounding box center [401, 262] width 135 height 27
click at [278, 249] on div "Відгуки про покупця" at bounding box center [285, 262] width 96 height 27
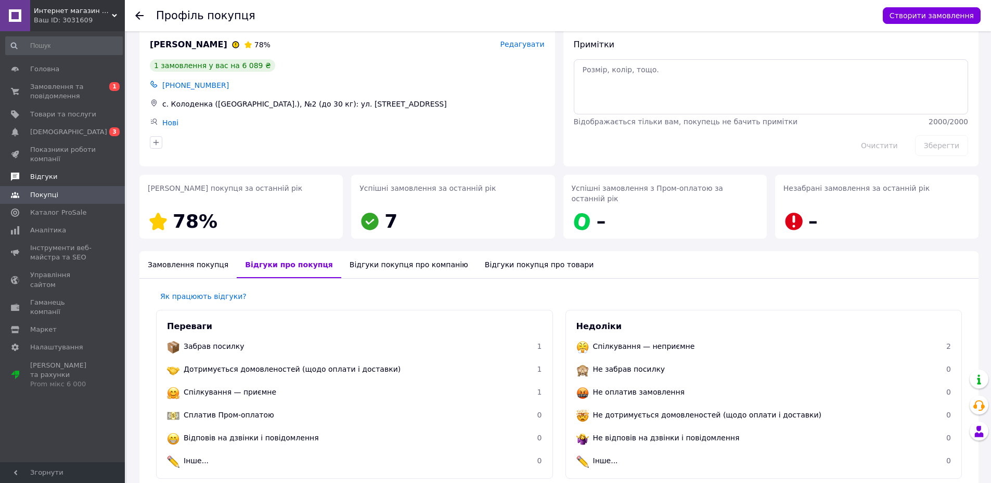
scroll to position [0, 0]
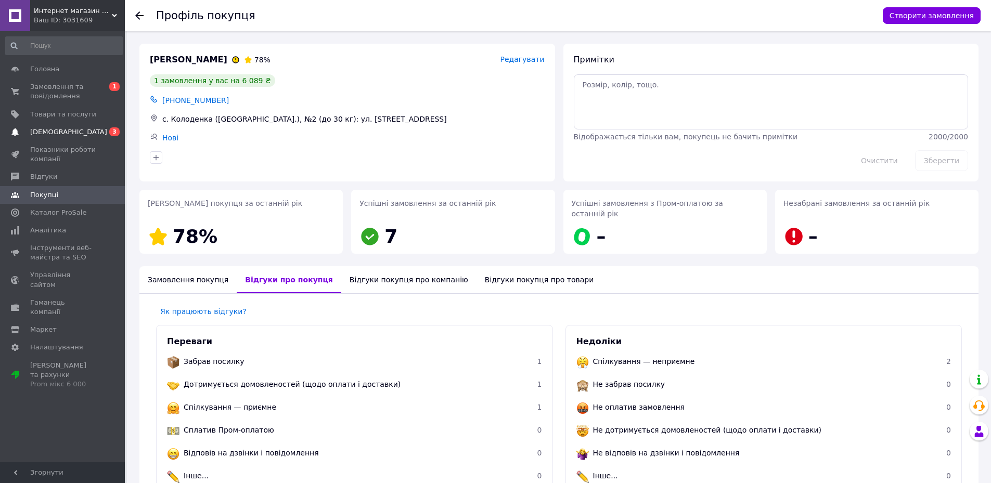
click at [106, 127] on span "0 3" at bounding box center [110, 131] width 29 height 9
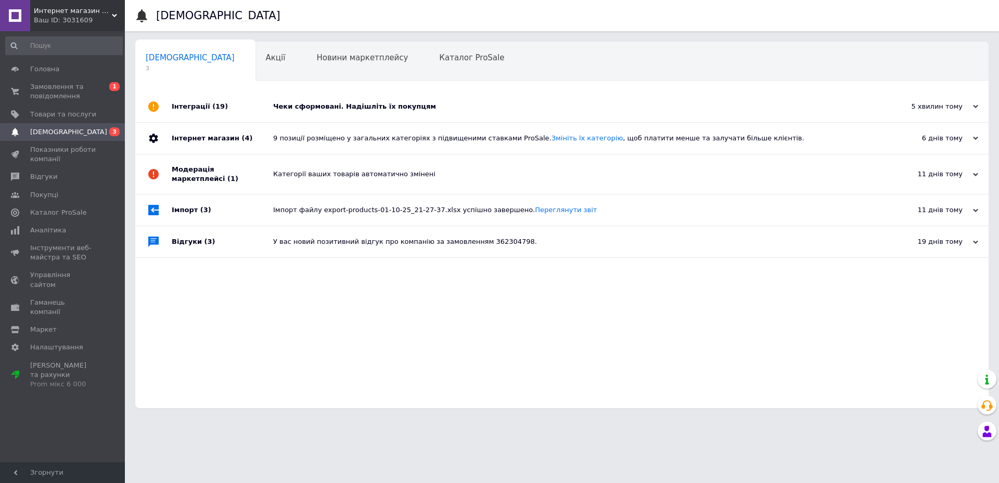
click at [313, 110] on div "Чеки сформовані. Надішліть їх покупцям" at bounding box center [573, 106] width 601 height 9
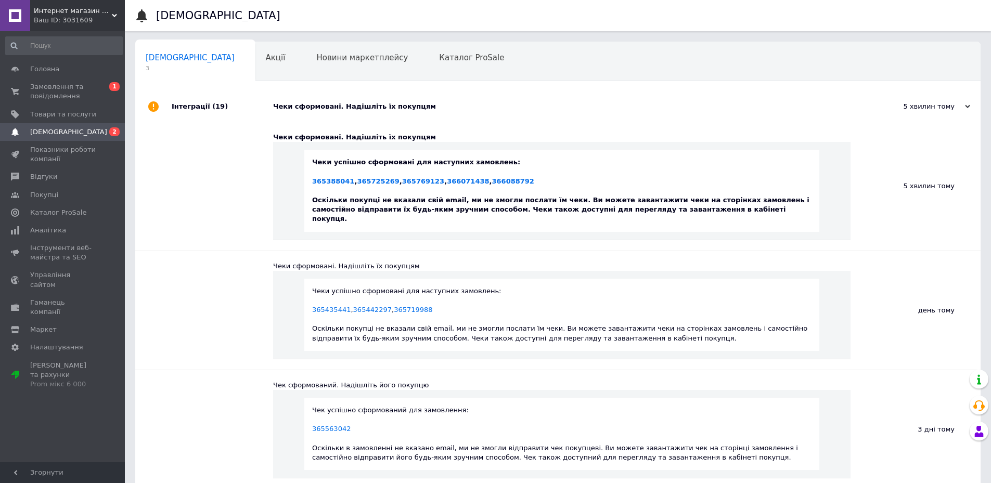
click at [87, 8] on span "Интернет магазин Сетевой" at bounding box center [73, 10] width 78 height 9
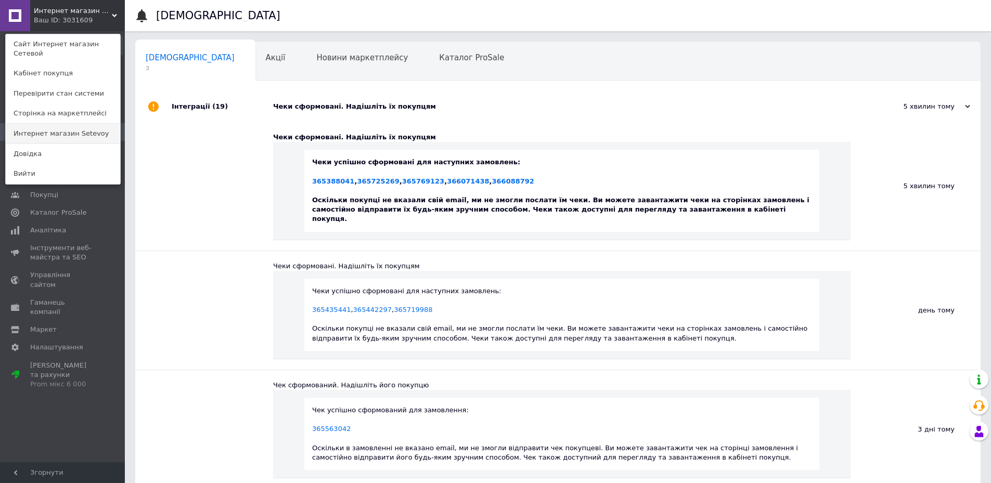
click at [80, 124] on link "Интернет магазин Setevoy" at bounding box center [63, 134] width 114 height 20
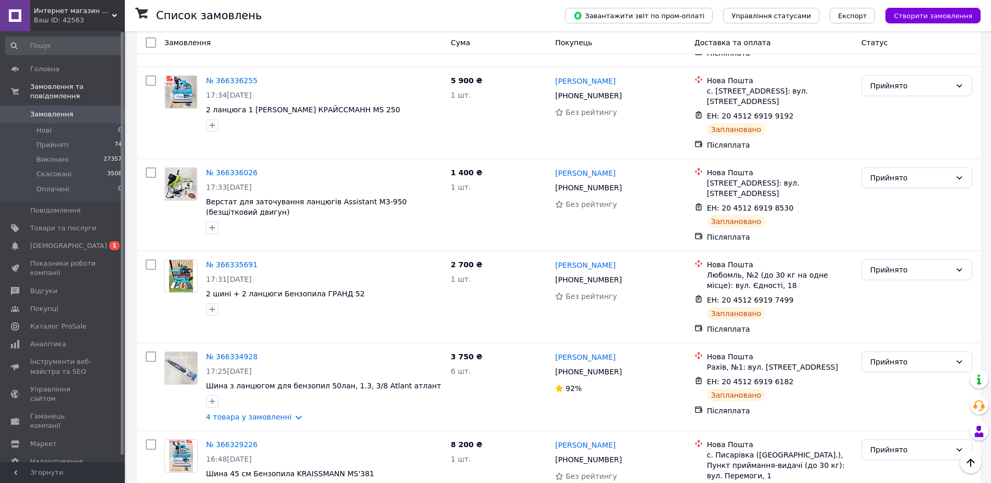
scroll to position [624, 0]
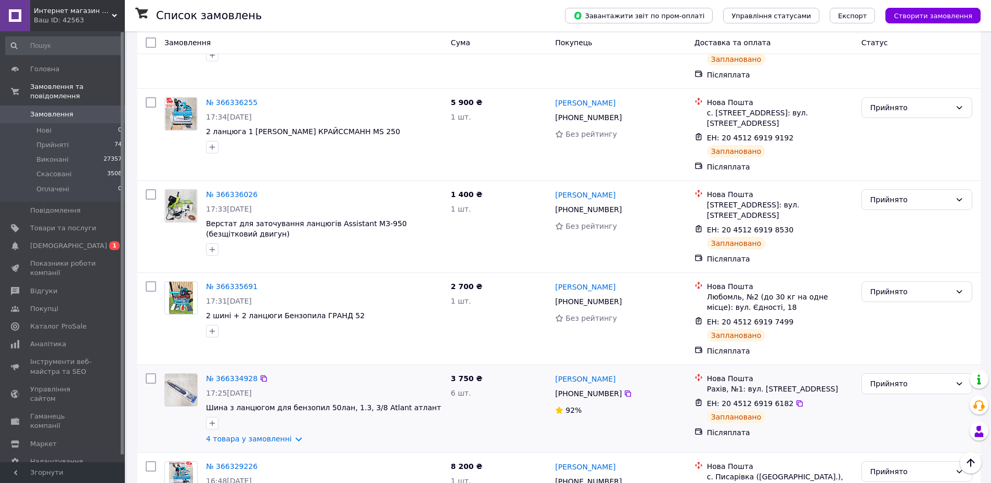
click at [165, 374] on img at bounding box center [181, 390] width 32 height 32
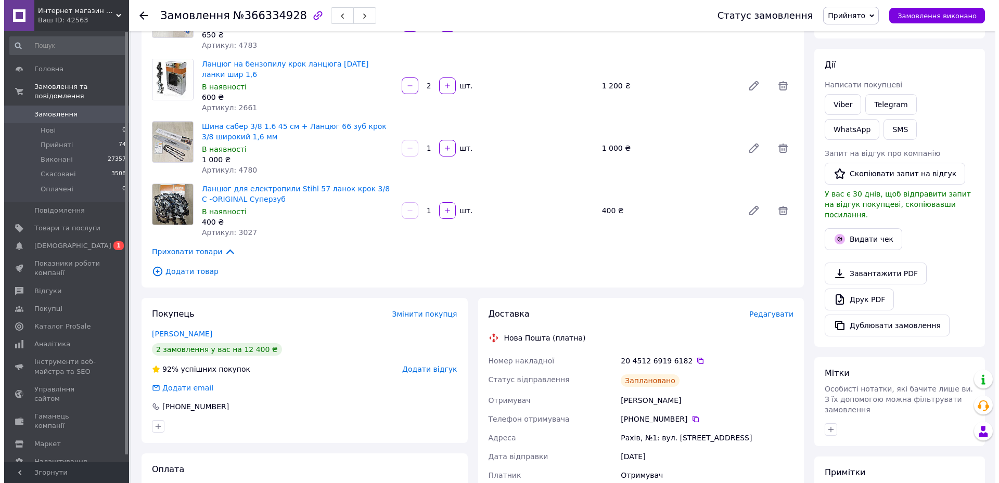
scroll to position [156, 0]
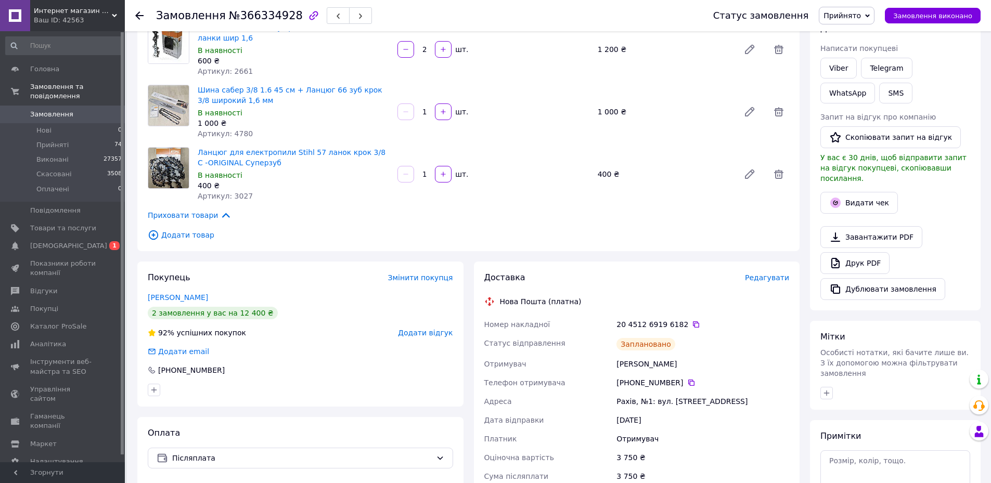
click at [774, 281] on span "Редагувати" at bounding box center [767, 278] width 44 height 8
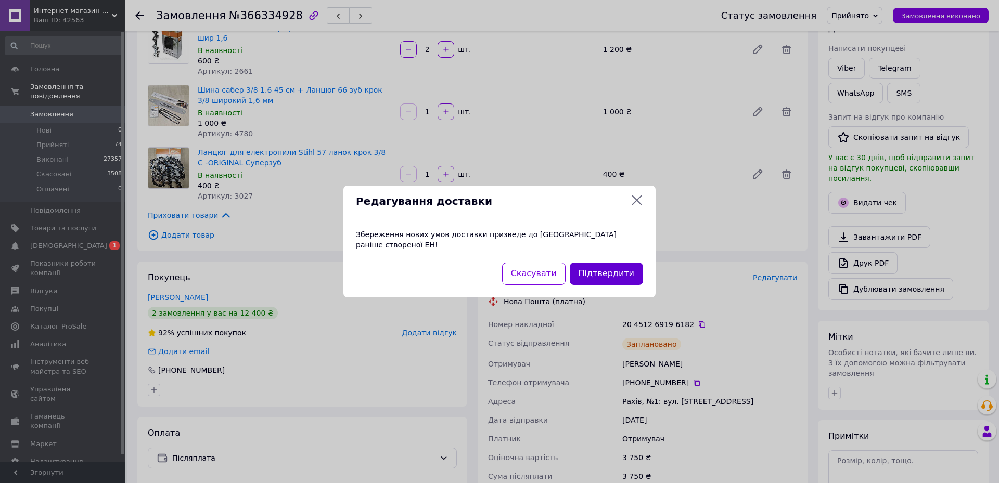
click at [597, 273] on button "Підтвердити" at bounding box center [606, 274] width 73 height 22
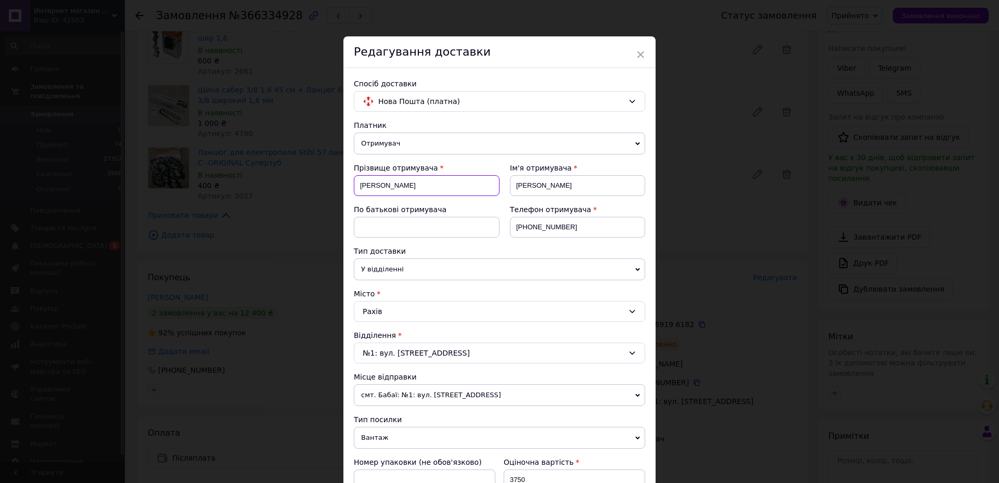
click at [377, 189] on input "[PERSON_NAME]" at bounding box center [427, 185] width 146 height 21
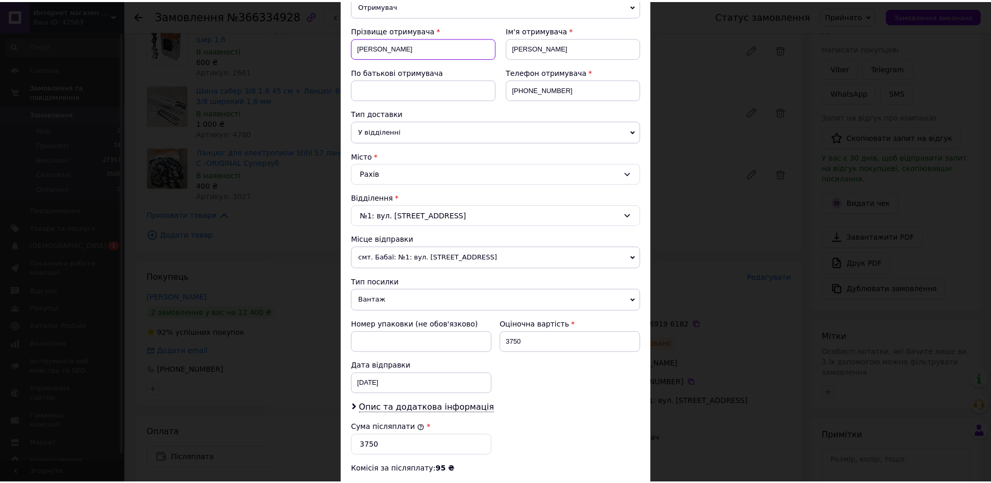
scroll to position [311, 0]
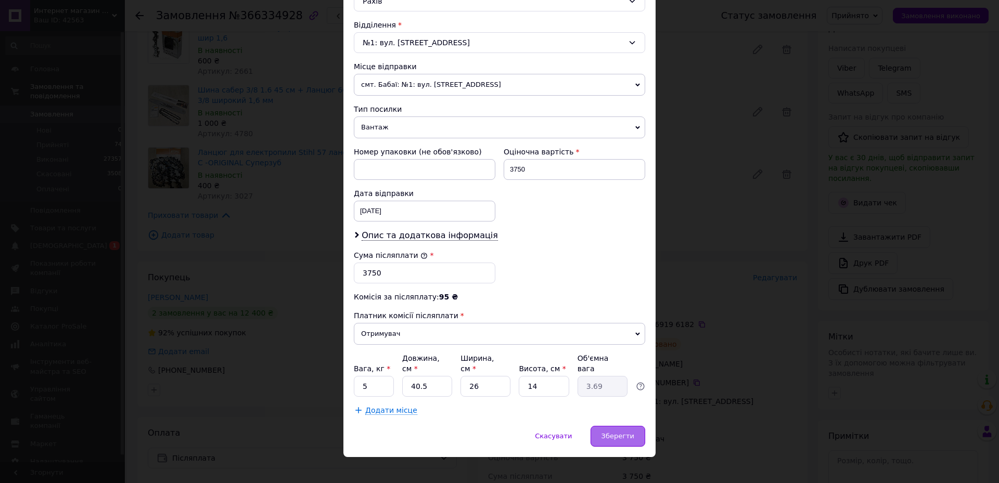
type input "[PERSON_NAME]"
click at [616, 432] on span "Зберегти" at bounding box center [618, 436] width 33 height 8
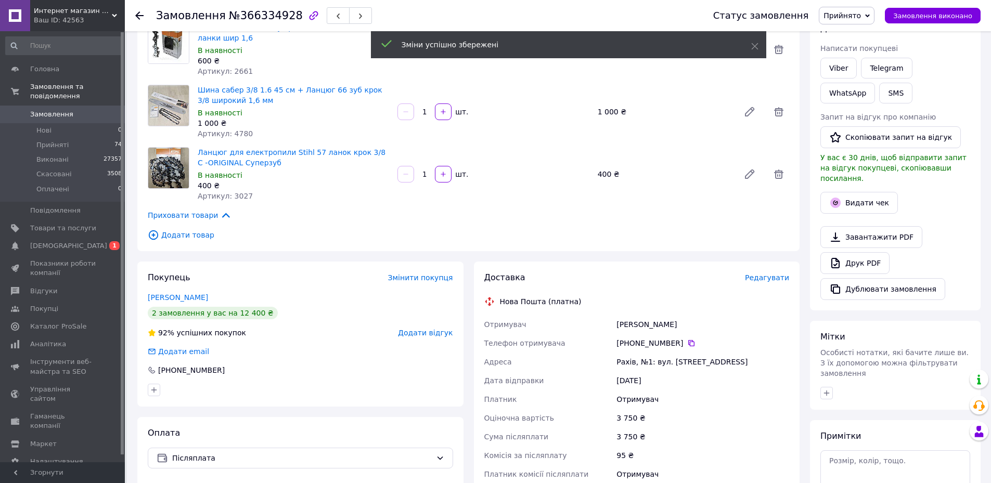
scroll to position [468, 0]
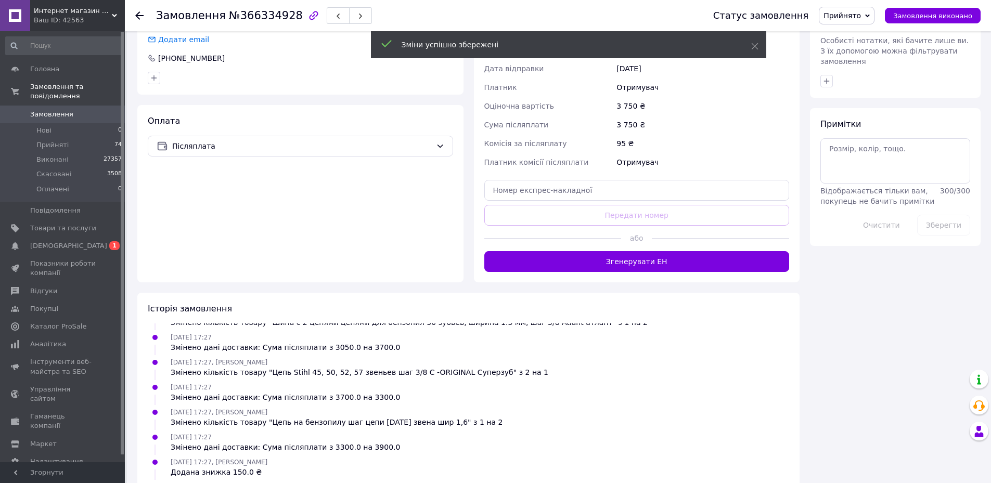
click at [632, 253] on button "Згенерувати ЕН" at bounding box center [636, 261] width 305 height 21
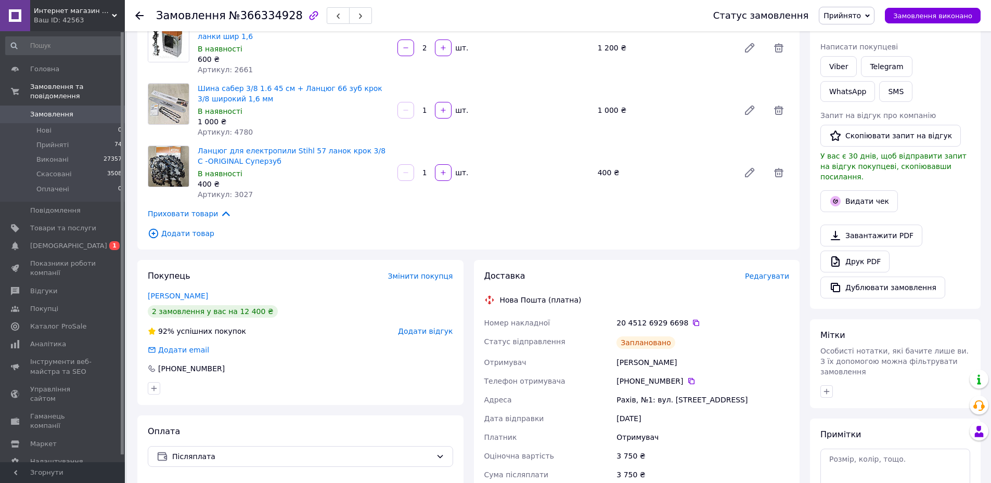
scroll to position [312, 0]
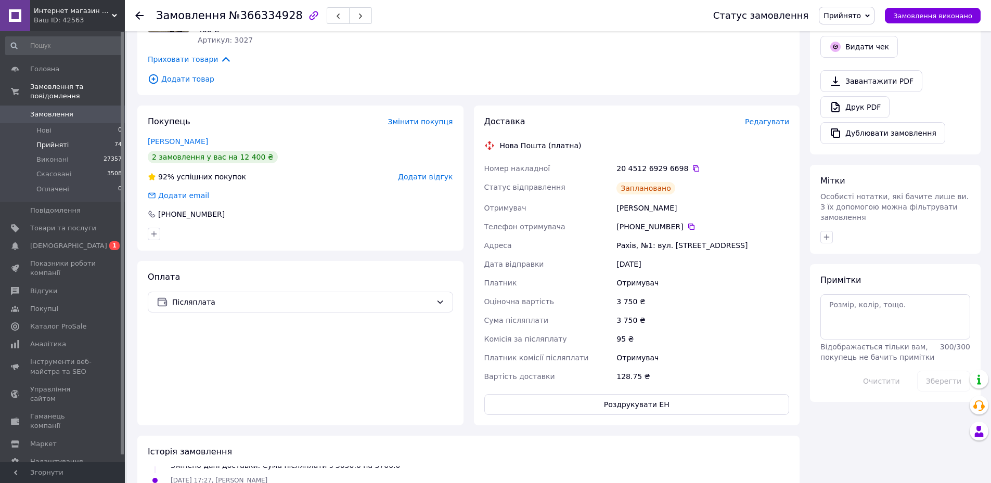
click at [60, 141] on span "Прийняті" at bounding box center [52, 145] width 32 height 9
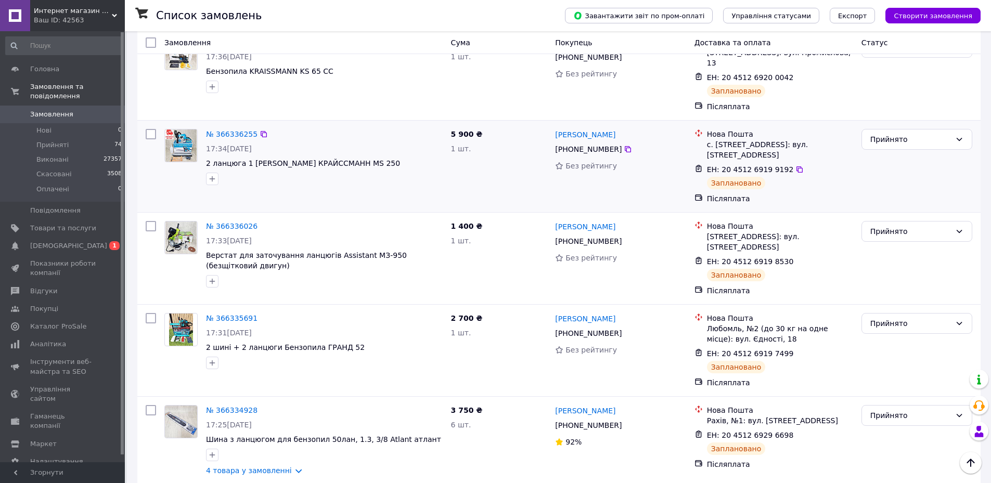
scroll to position [729, 0]
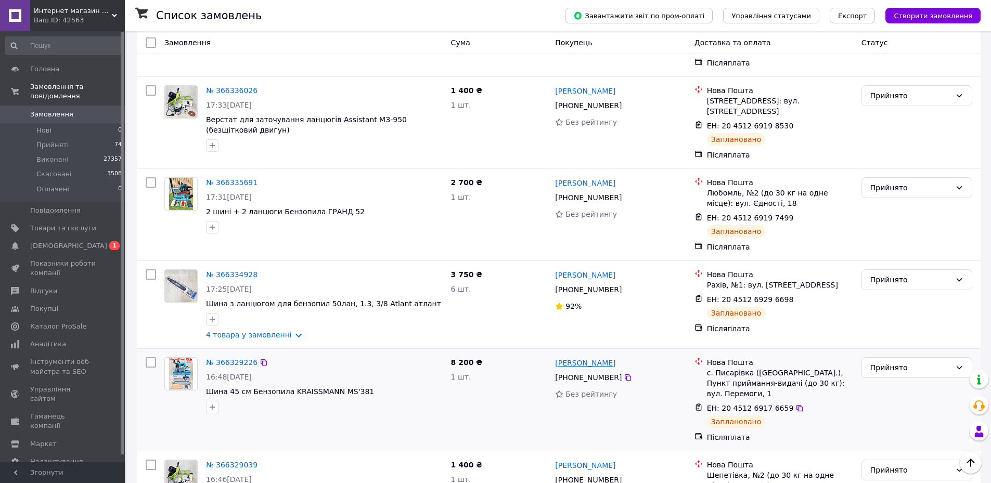
click at [572, 358] on link "[PERSON_NAME]" at bounding box center [585, 363] width 60 height 10
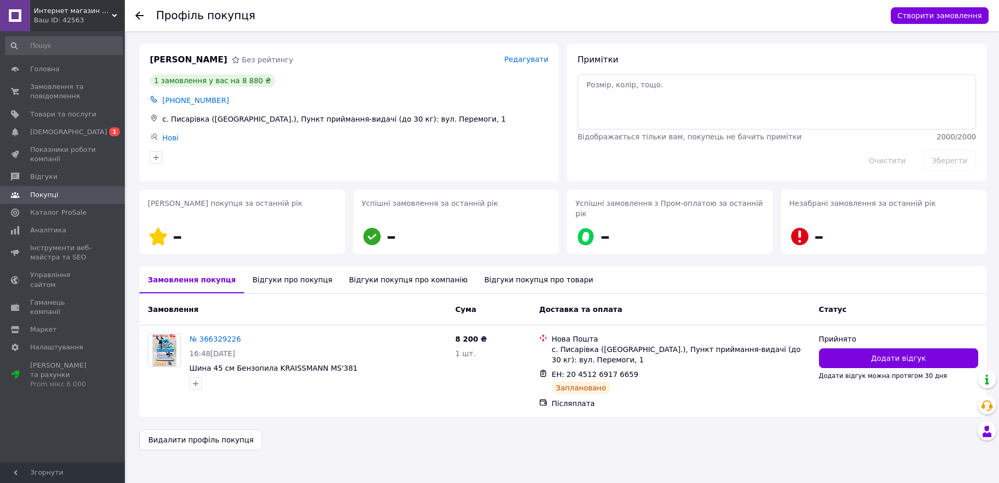
click at [261, 270] on div "Відгуки про покупця" at bounding box center [292, 279] width 96 height 27
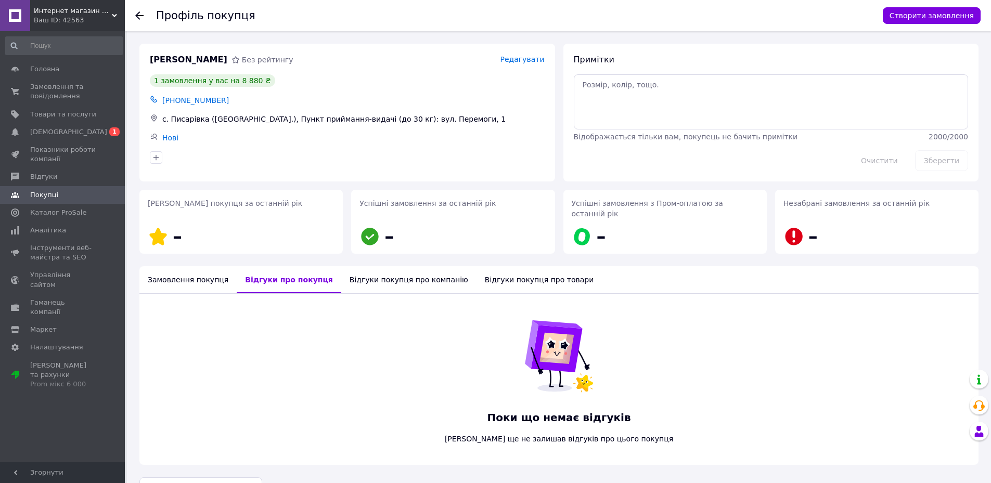
click at [175, 266] on div "Замовлення покупця" at bounding box center [187, 279] width 97 height 27
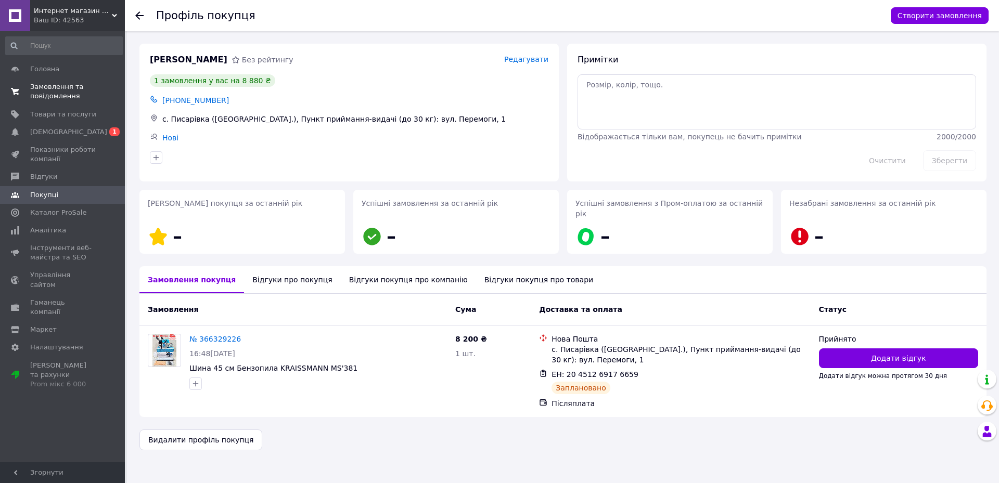
click at [54, 92] on span "Замовлення та повідомлення" at bounding box center [63, 91] width 66 height 19
